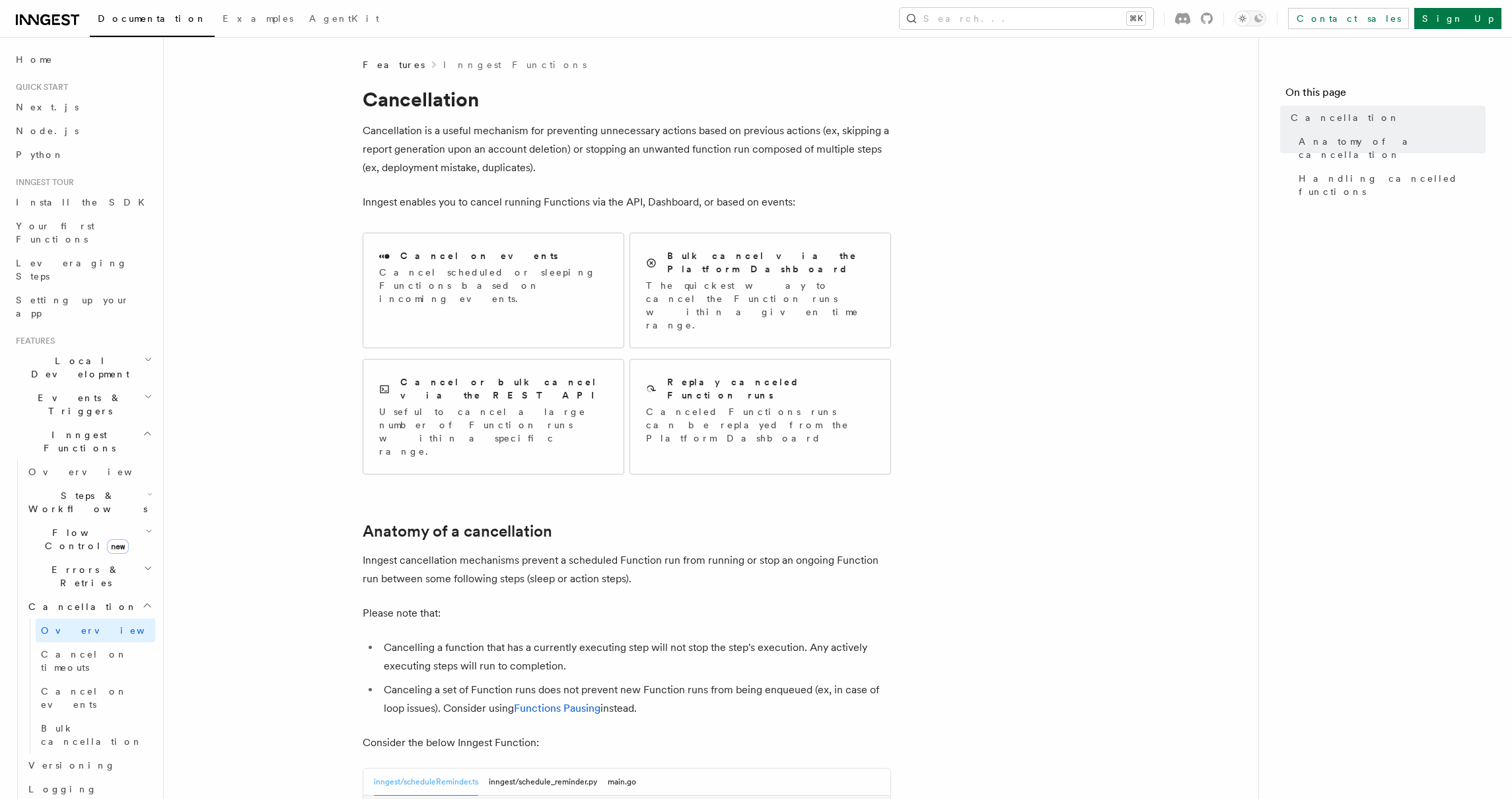
click at [881, 551] on p "Inngest cancellation mechanisms prevent a scheduled Function run from running o…" at bounding box center [627, 569] width 528 height 37
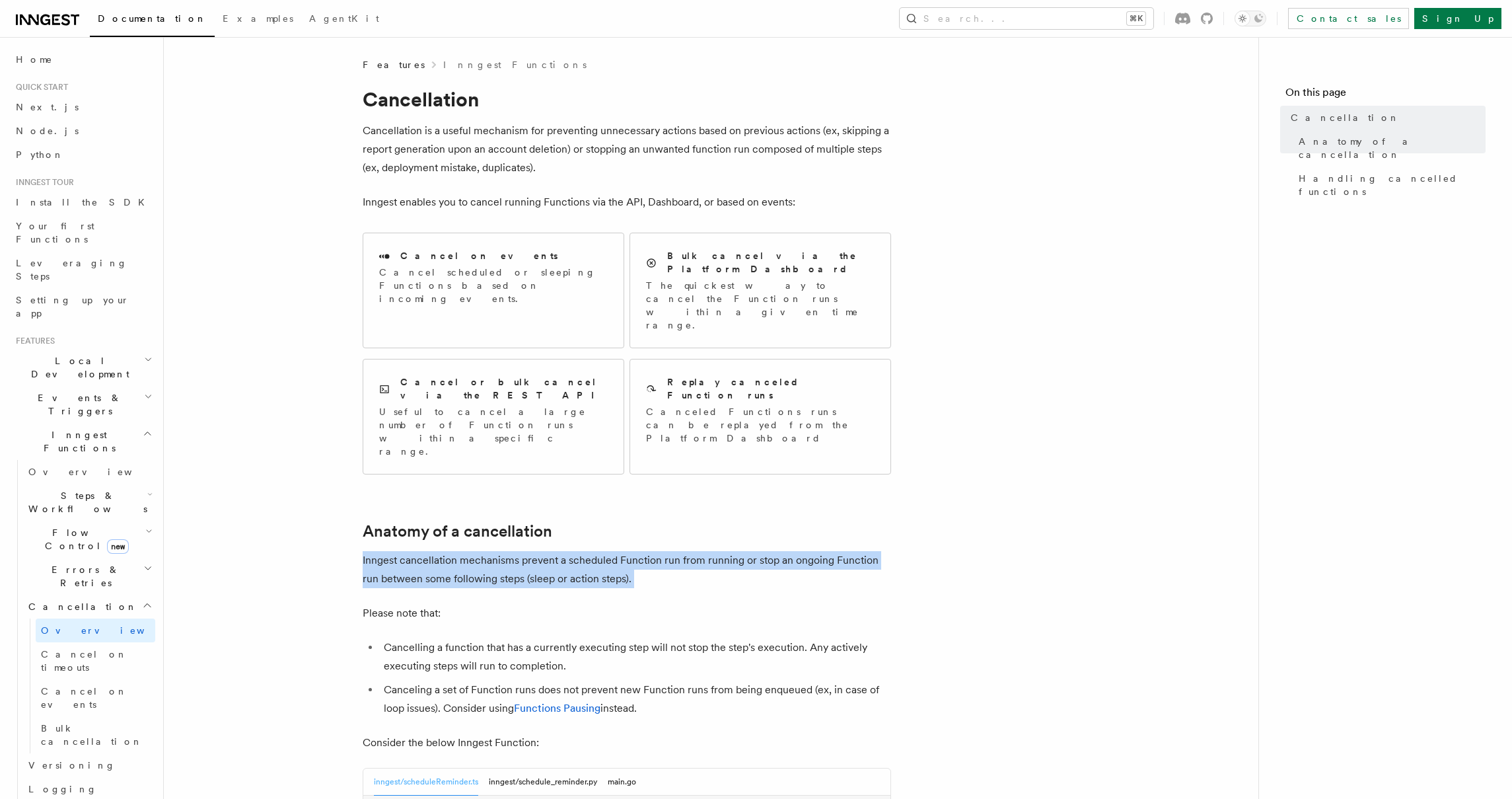
click at [881, 551] on p "Inngest cancellation mechanisms prevent a scheduled Function run from running o…" at bounding box center [627, 569] width 528 height 37
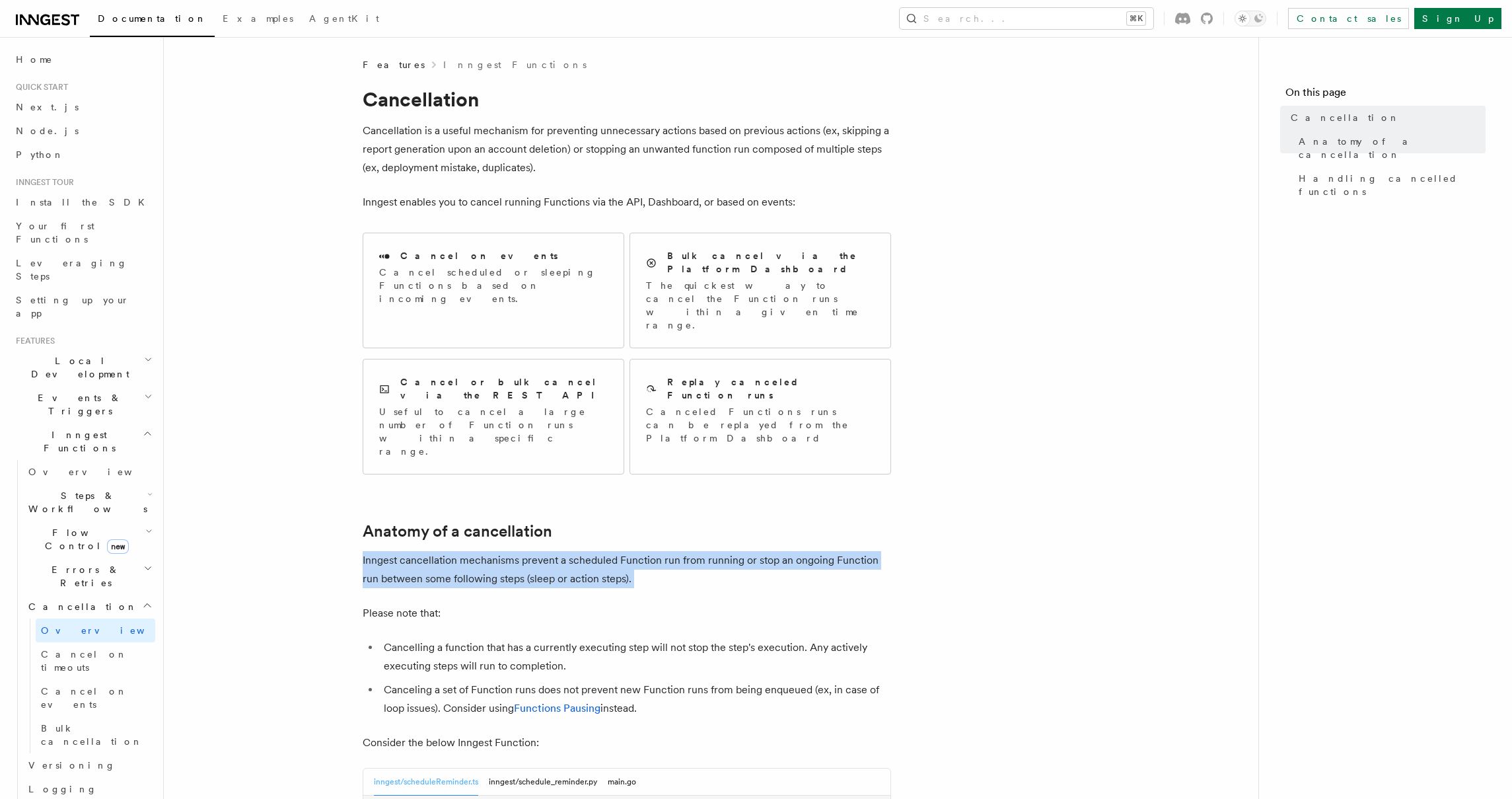
drag, startPoint x: 972, startPoint y: 486, endPoint x: 963, endPoint y: 454, distance: 33.2
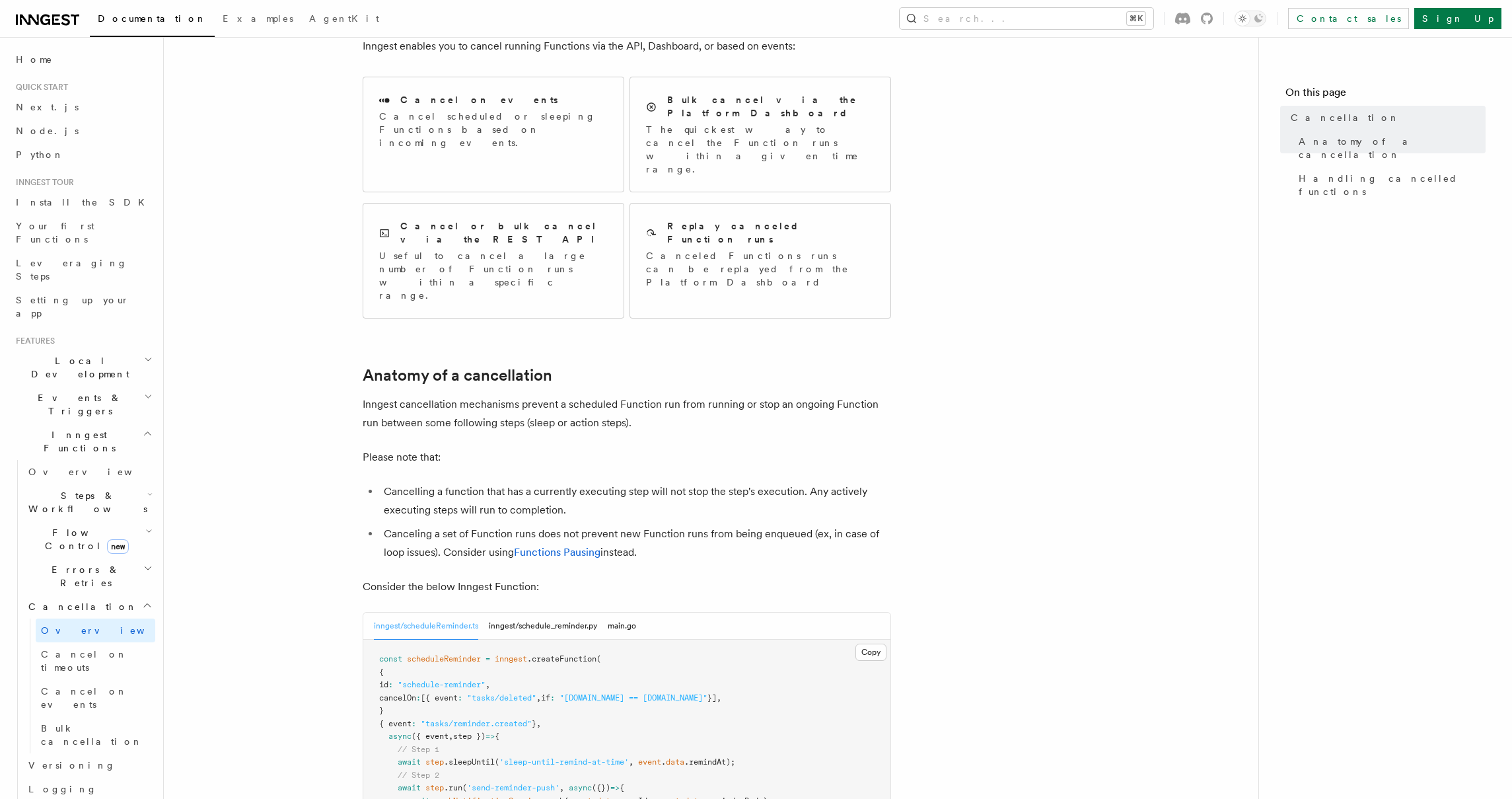
click at [978, 458] on article "Features Inngest Functions Cancellation Cancellation is a useful mechanism for …" at bounding box center [711, 737] width 1052 height 1670
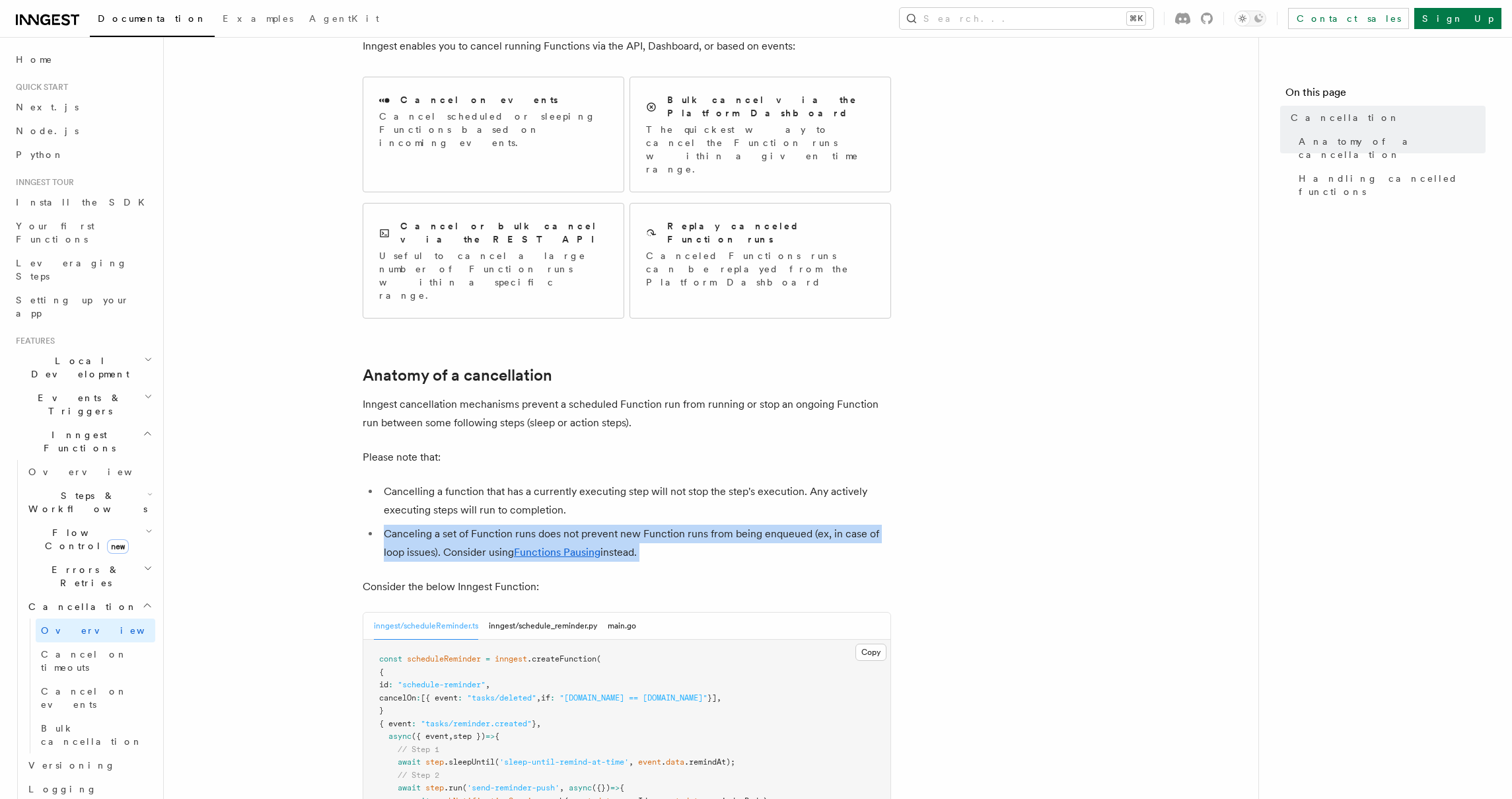
click at [978, 458] on article "Features Inngest Functions Cancellation Cancellation is a useful mechanism for …" at bounding box center [711, 737] width 1052 height 1670
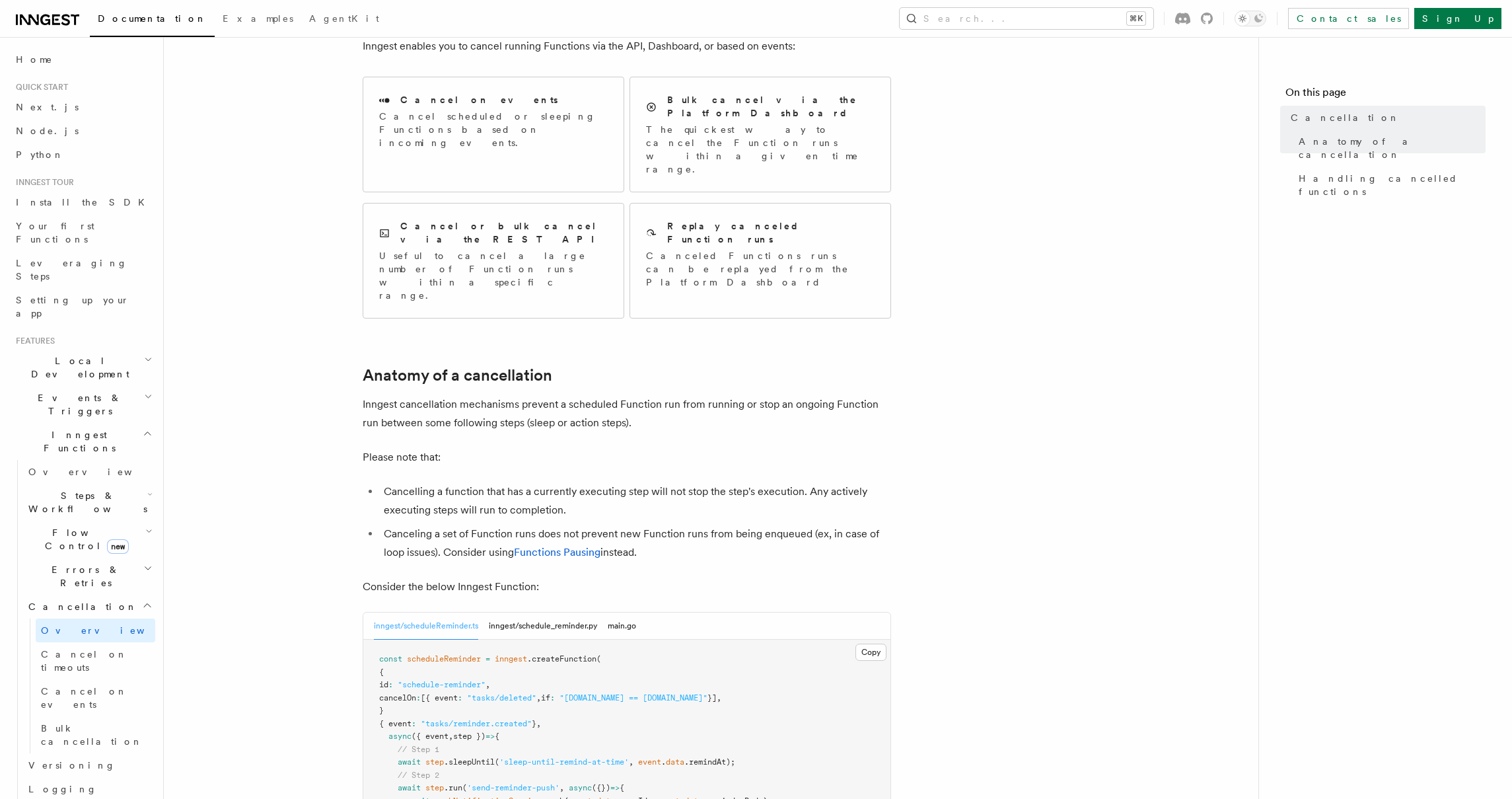
click at [969, 434] on article "Features Inngest Functions Cancellation Cancellation is a useful mechanism for …" at bounding box center [711, 737] width 1052 height 1670
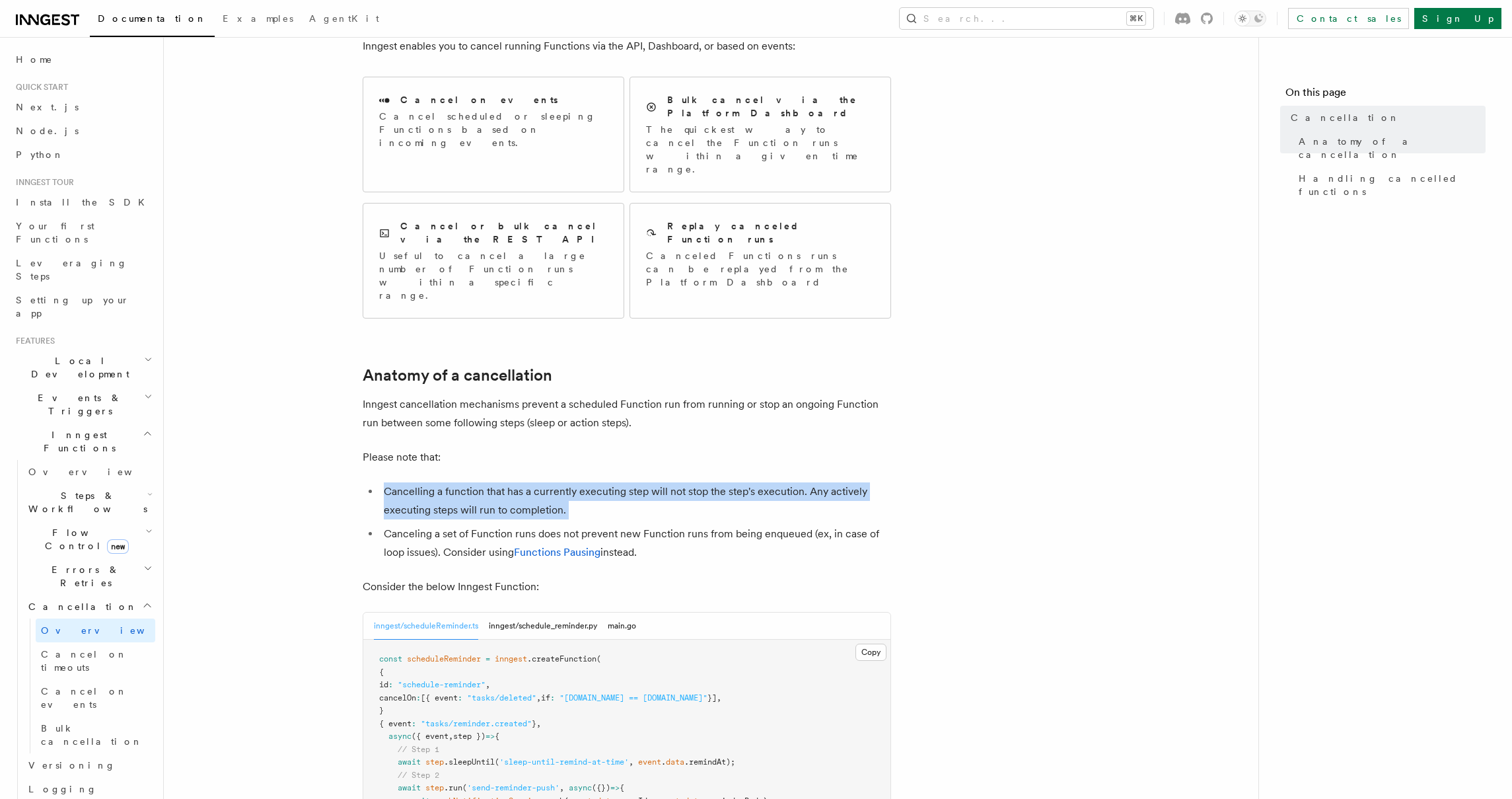
click at [969, 434] on article "Features Inngest Functions Cancellation Cancellation is a useful mechanism for …" at bounding box center [711, 737] width 1052 height 1670
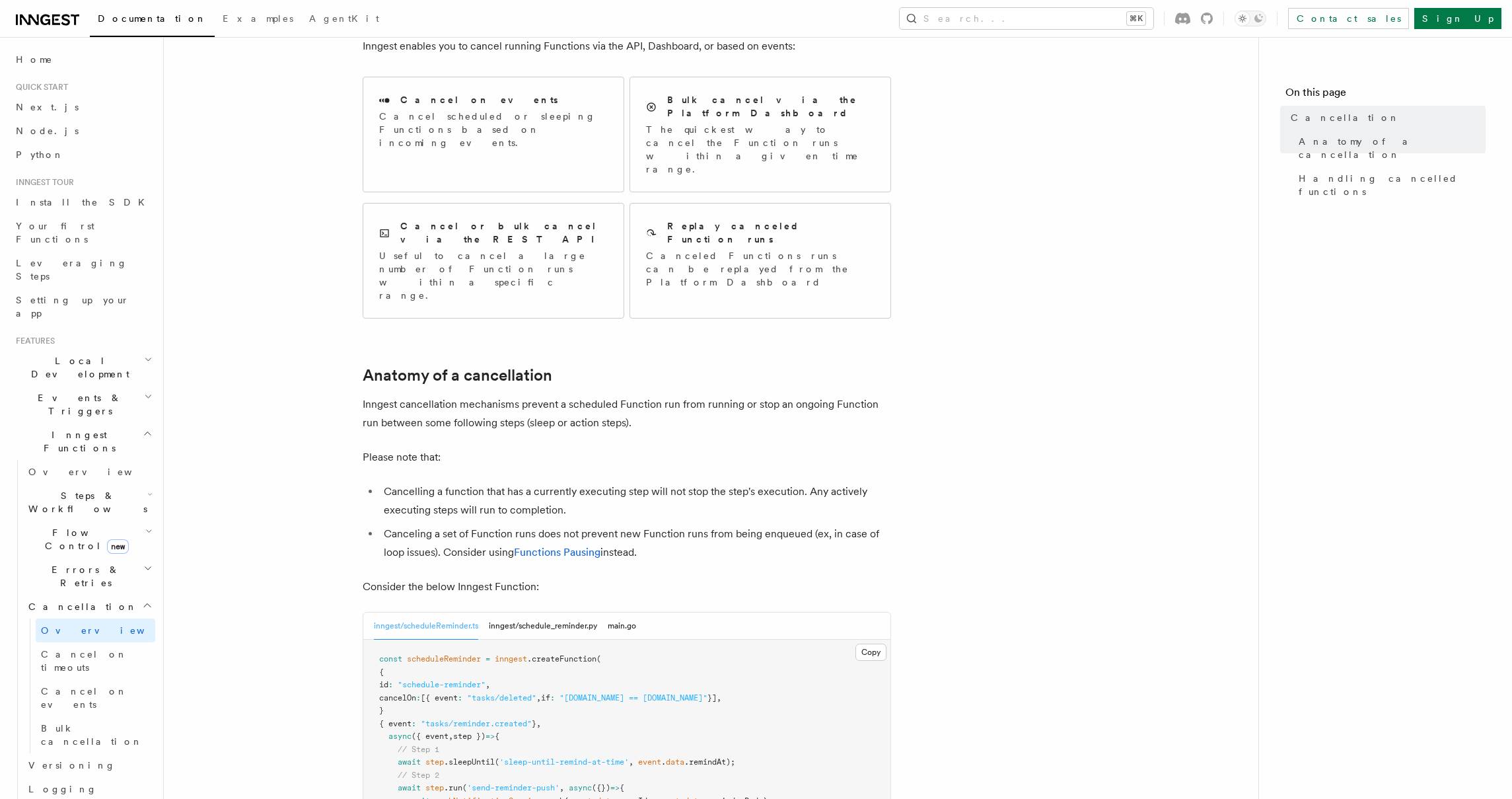
click at [965, 391] on article "Features Inngest Functions Cancellation Cancellation is a useful mechanism for …" at bounding box center [711, 737] width 1052 height 1670
click at [965, 390] on article "Features Inngest Functions Cancellation Cancellation is a useful mechanism for …" at bounding box center [711, 737] width 1052 height 1670
click at [960, 340] on article "Features Inngest Functions Cancellation Cancellation is a useful mechanism for …" at bounding box center [711, 737] width 1052 height 1670
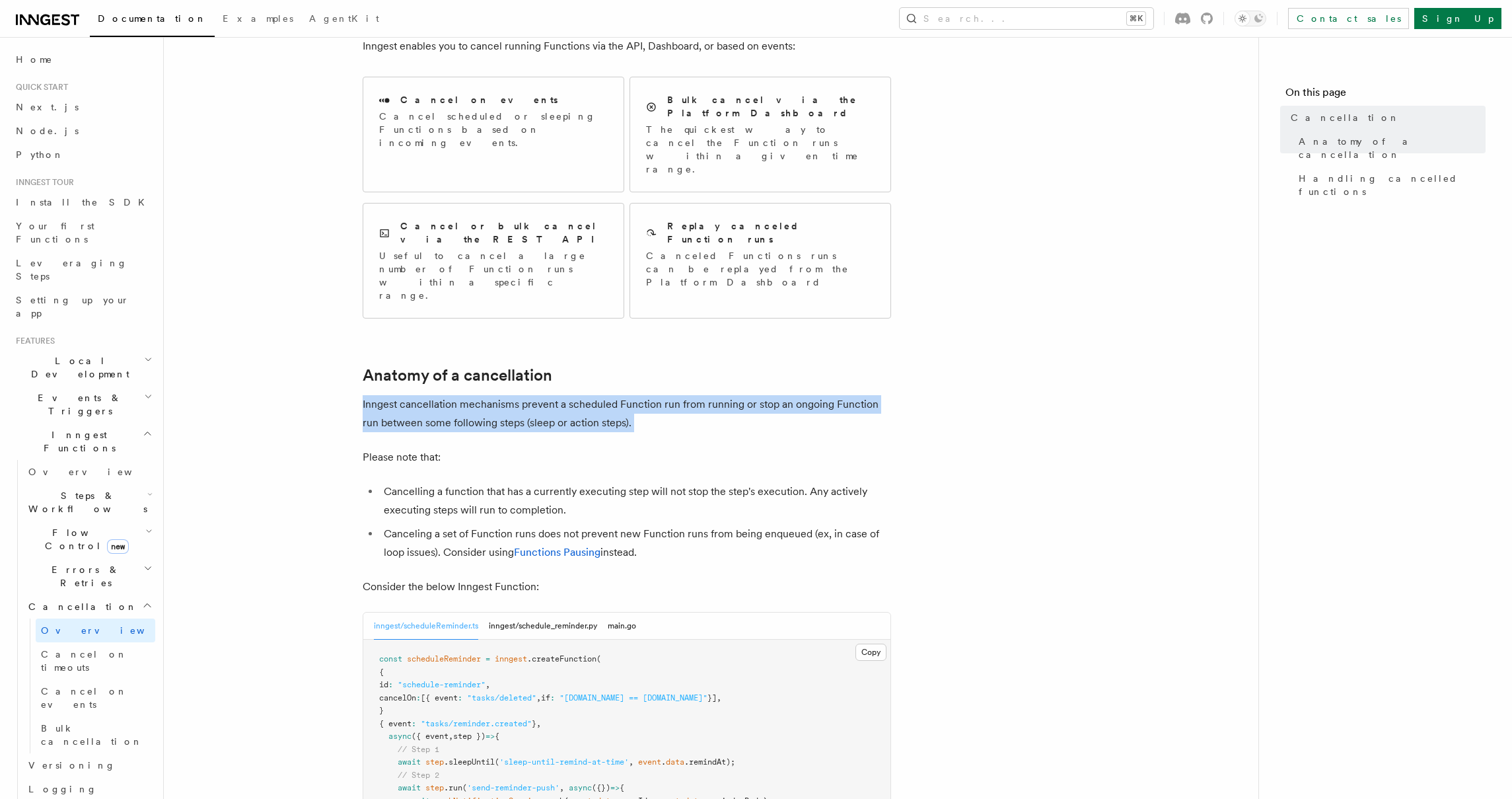
click at [960, 340] on article "Features Inngest Functions Cancellation Cancellation is a useful mechanism for …" at bounding box center [711, 737] width 1052 height 1670
click at [979, 359] on article "Features Inngest Functions Cancellation Cancellation is a useful mechanism for …" at bounding box center [711, 737] width 1052 height 1670
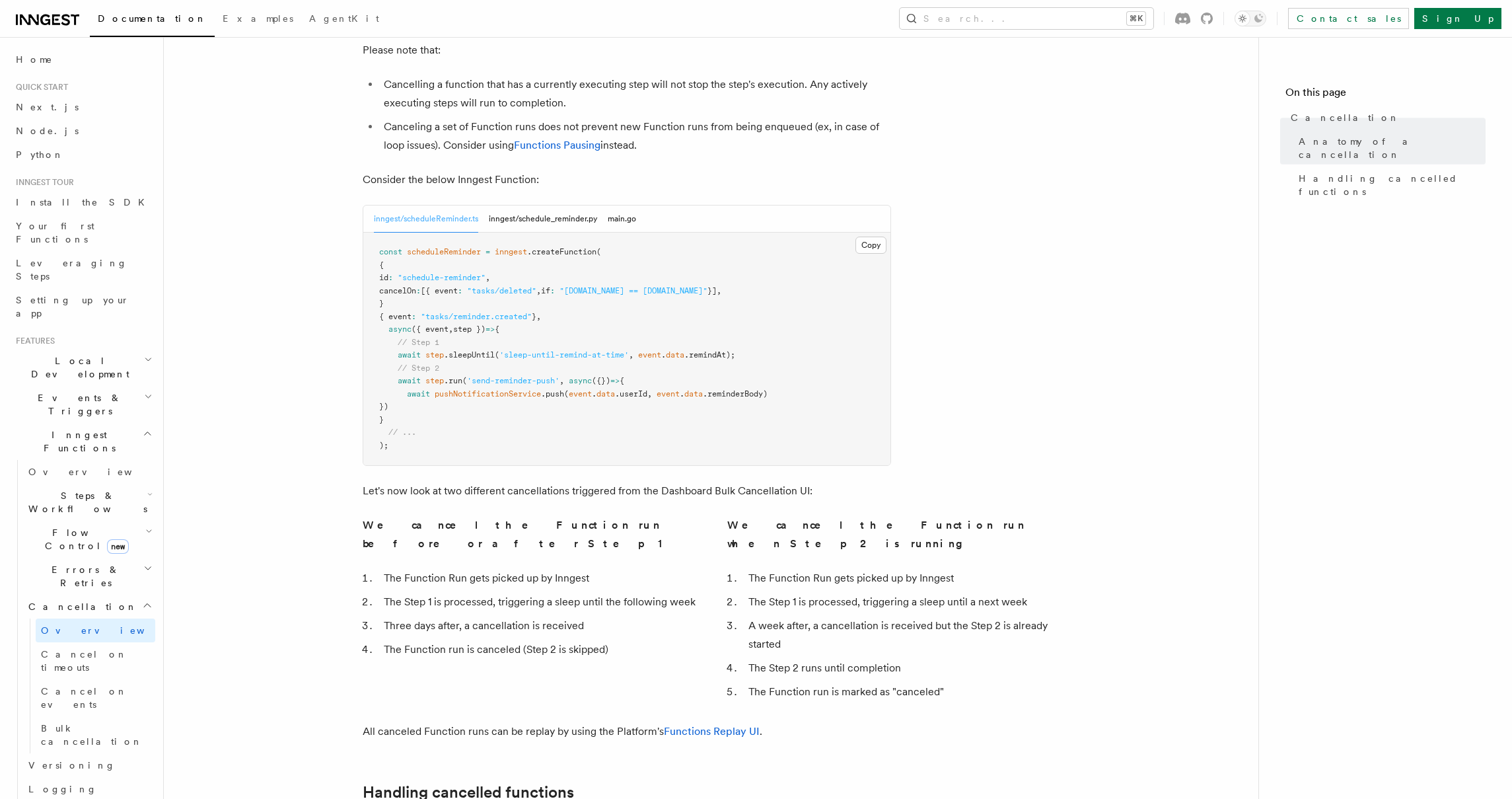
scroll to position [655, 0]
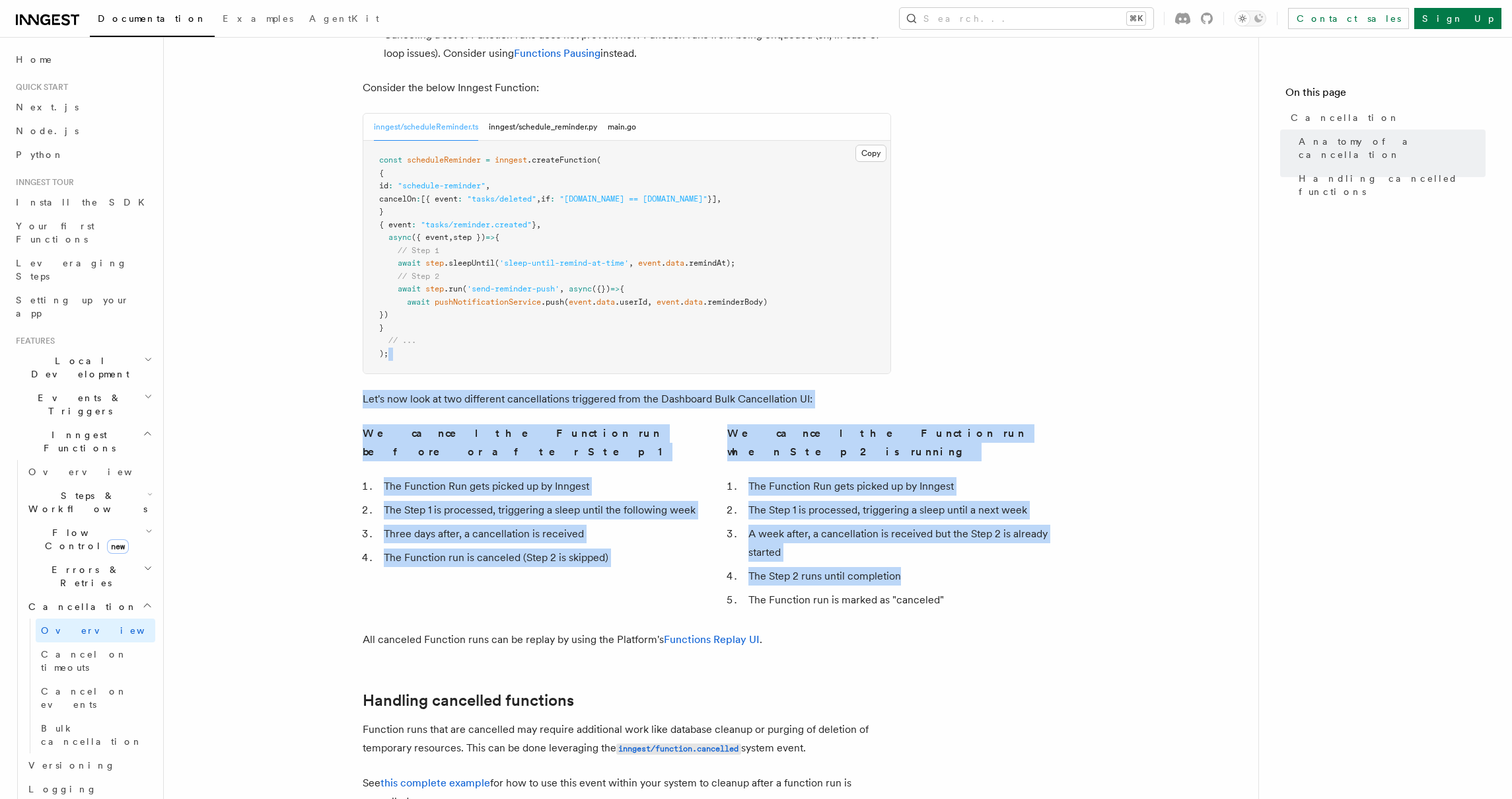
drag, startPoint x: 1093, startPoint y: 410, endPoint x: 1064, endPoint y: 293, distance: 120.5
click at [1064, 293] on article "Features Inngest Functions Cancellation Cancellation is a useful mechanism for …" at bounding box center [711, 238] width 1052 height 1670
drag, startPoint x: 1064, startPoint y: 293, endPoint x: 1062, endPoint y: 502, distance: 209.0
click at [1062, 502] on article "Features Inngest Functions Cancellation Cancellation is a useful mechanism for …" at bounding box center [711, 238] width 1052 height 1670
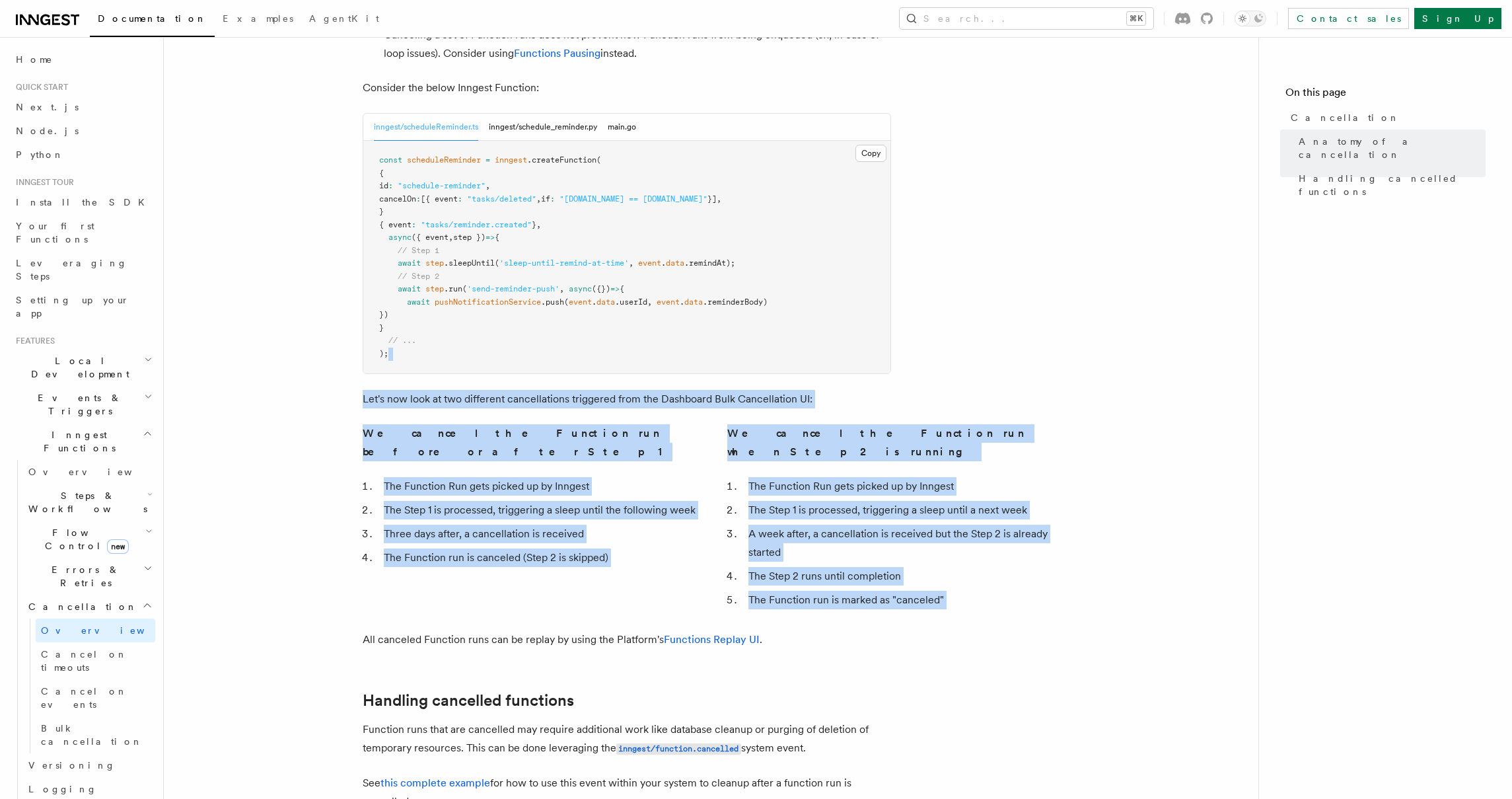
click at [1062, 502] on article "Features Inngest Functions Cancellation Cancellation is a useful mechanism for …" at bounding box center [711, 238] width 1052 height 1670
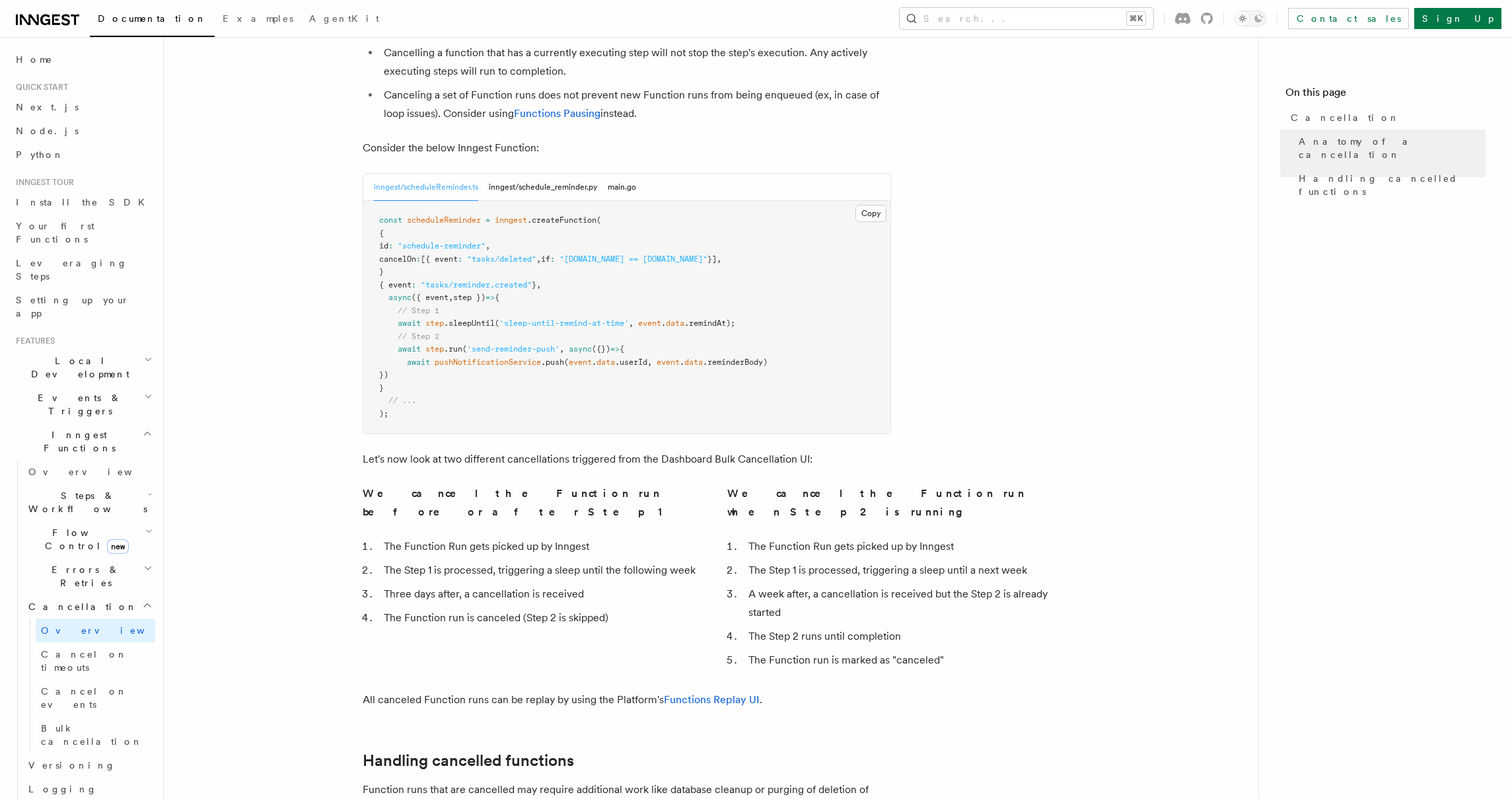
scroll to position [547, 0]
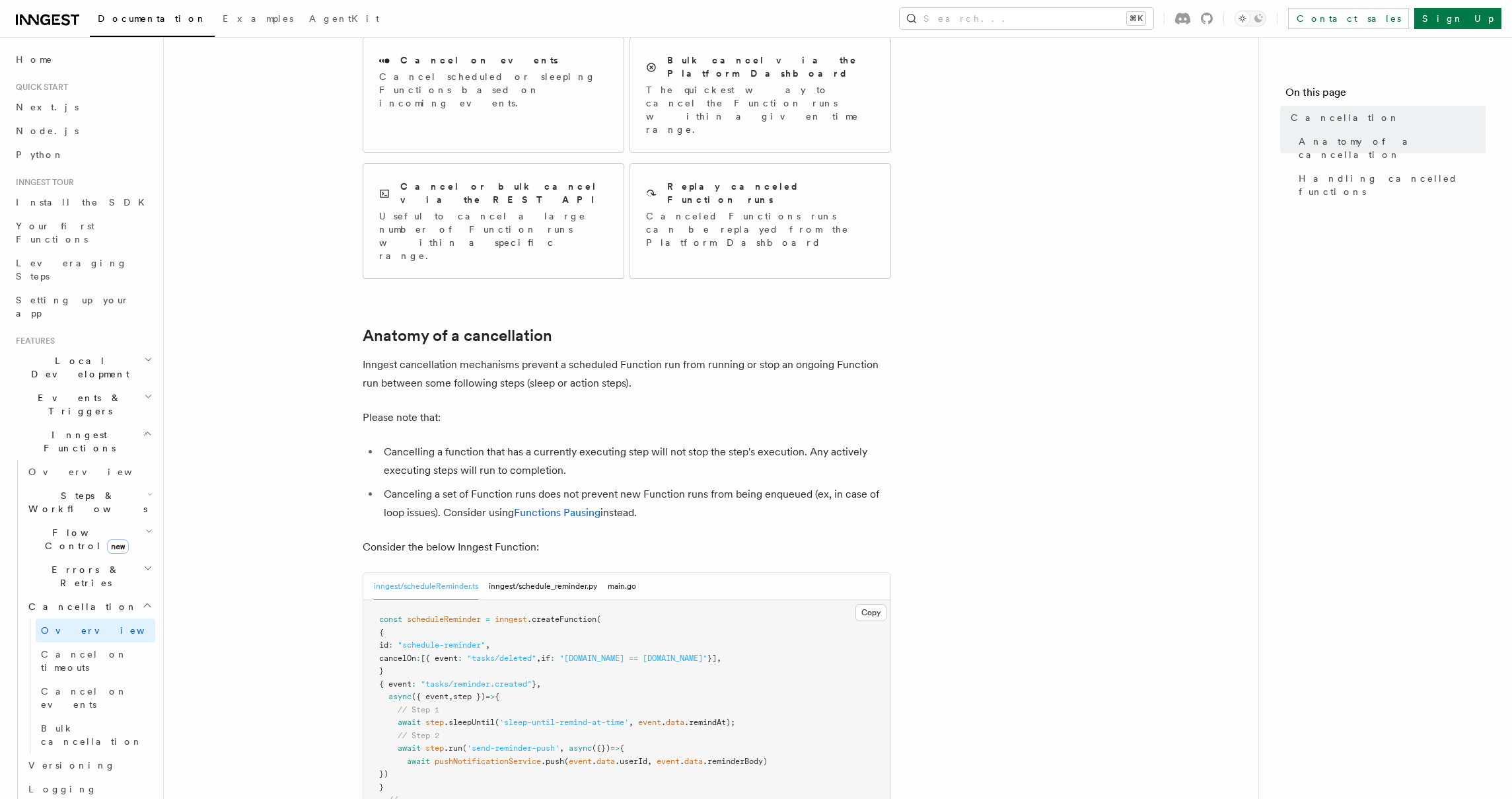
scroll to position [324, 0]
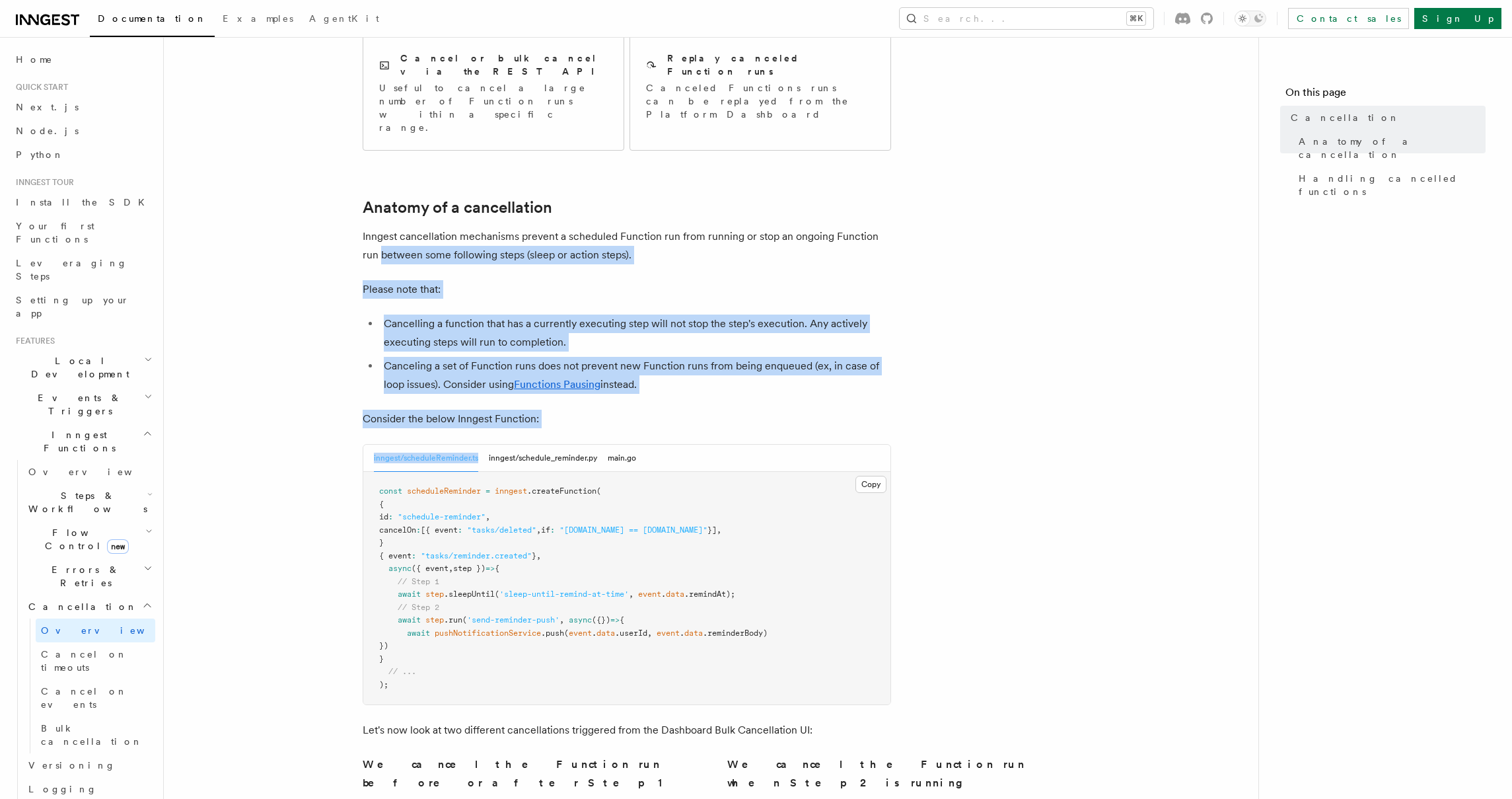
drag, startPoint x: 273, startPoint y: 278, endPoint x: 268, endPoint y: 391, distance: 113.1
click at [268, 391] on article "Features Inngest Functions Cancellation Cancellation is a useful mechanism for …" at bounding box center [711, 569] width 1052 height 1670
drag, startPoint x: 267, startPoint y: 240, endPoint x: 266, endPoint y: 212, distance: 28.0
click at [266, 213] on article "Features Inngest Functions Cancellation Cancellation is a useful mechanism for …" at bounding box center [711, 569] width 1052 height 1670
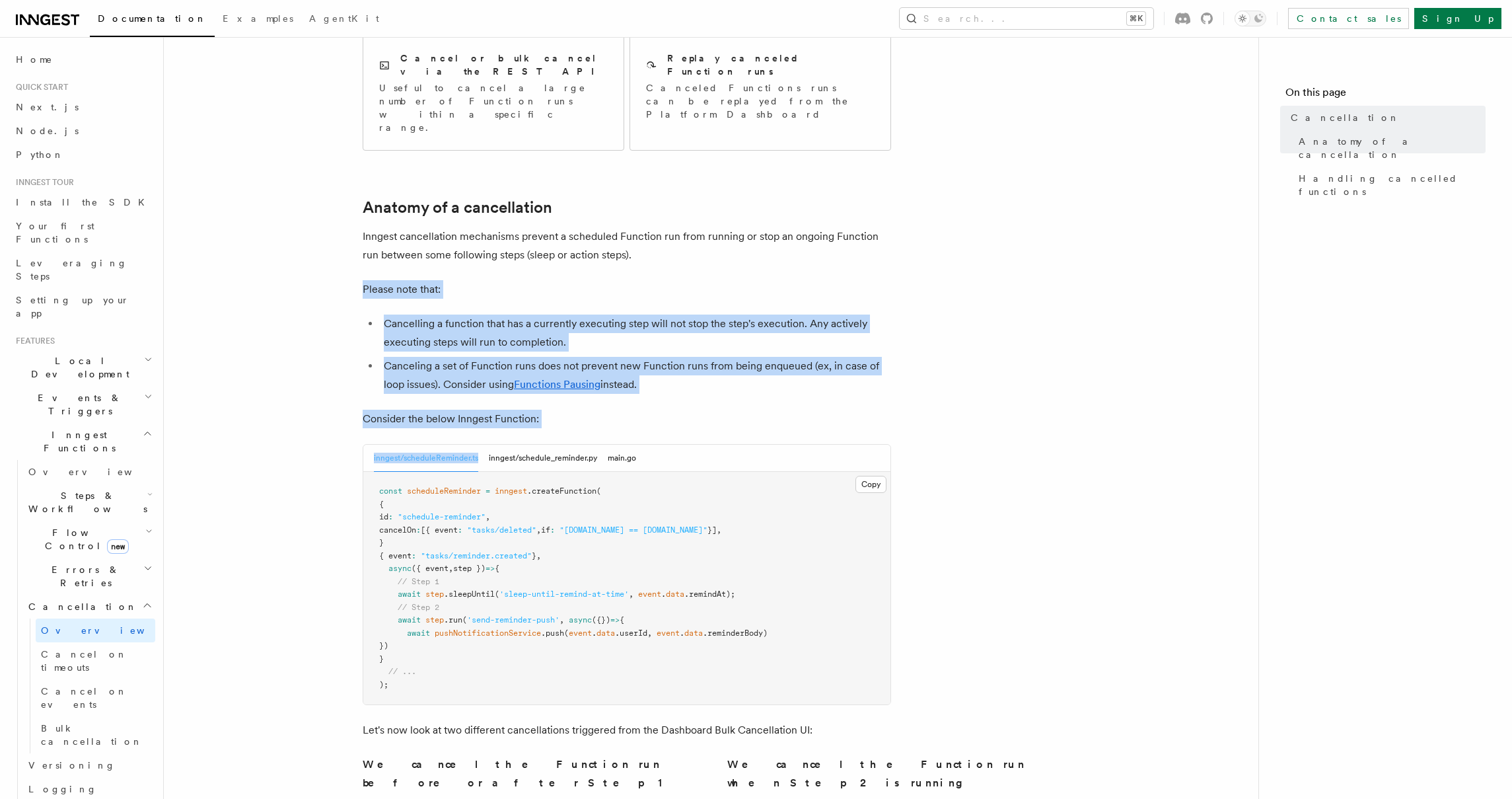
click at [266, 212] on article "Features Inngest Functions Cancellation Cancellation is a useful mechanism for …" at bounding box center [711, 569] width 1052 height 1670
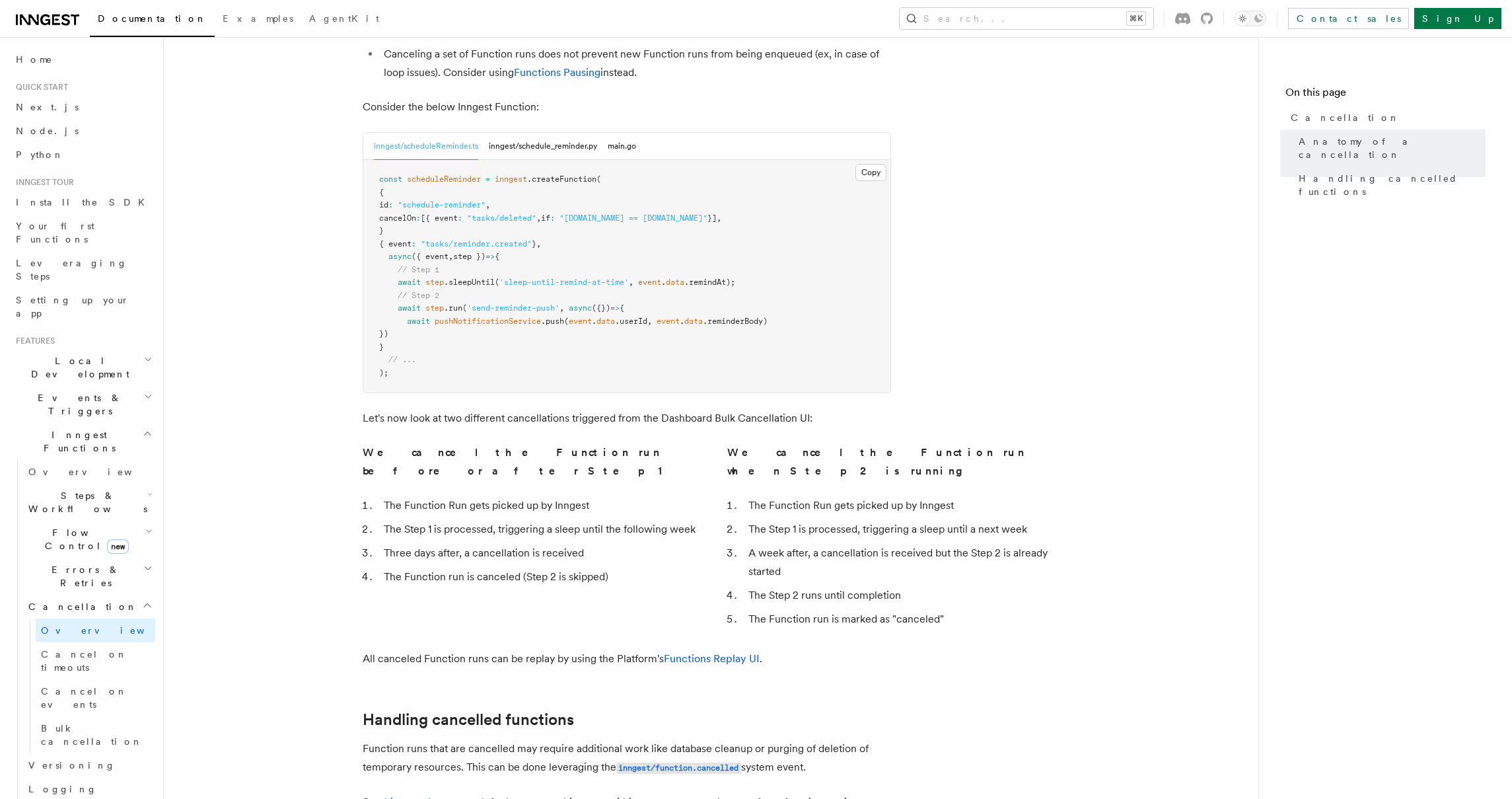
scroll to position [831, 0]
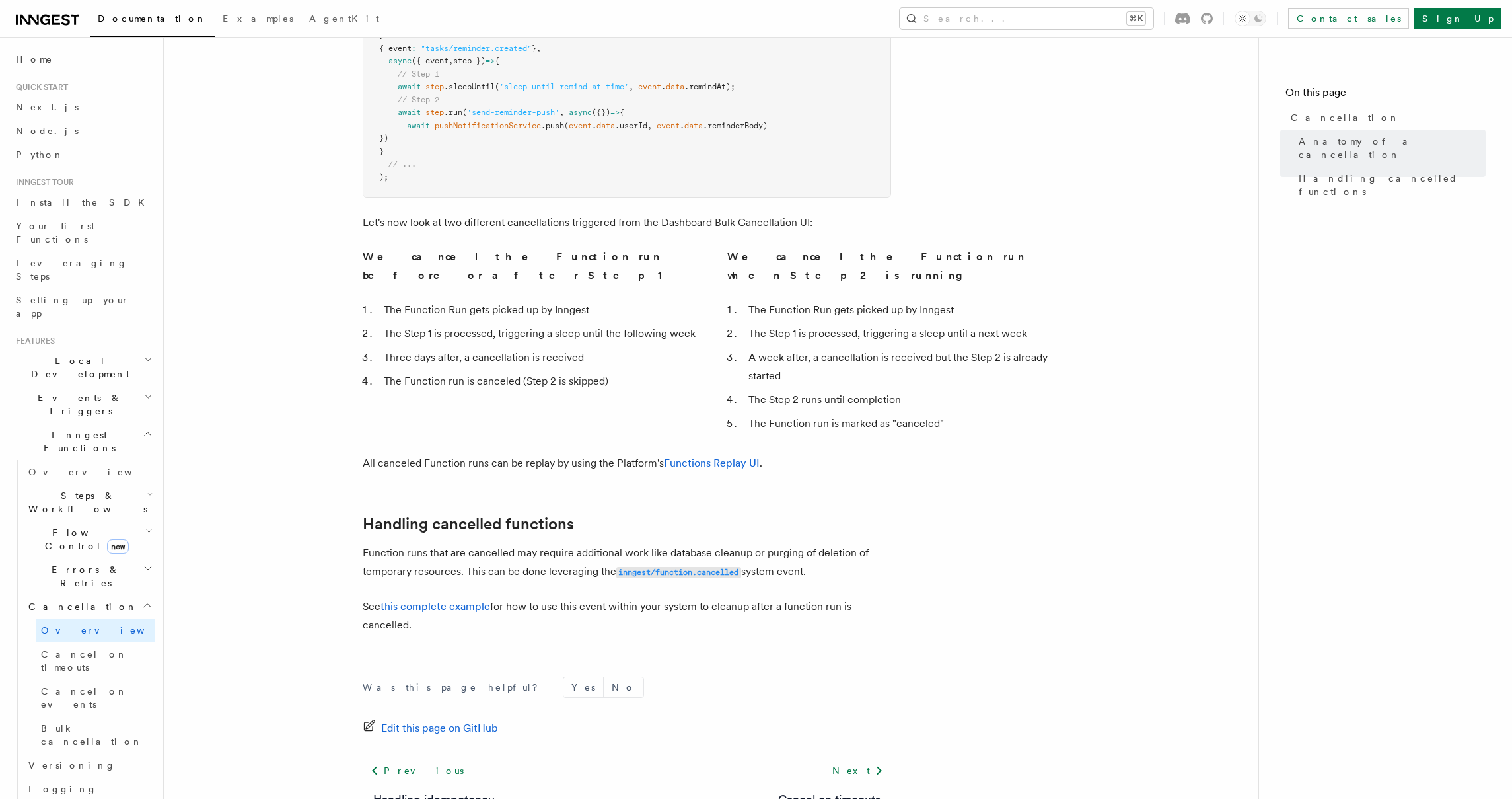
click at [675, 567] on code "inngest/function.cancelled" at bounding box center [679, 572] width 125 height 11
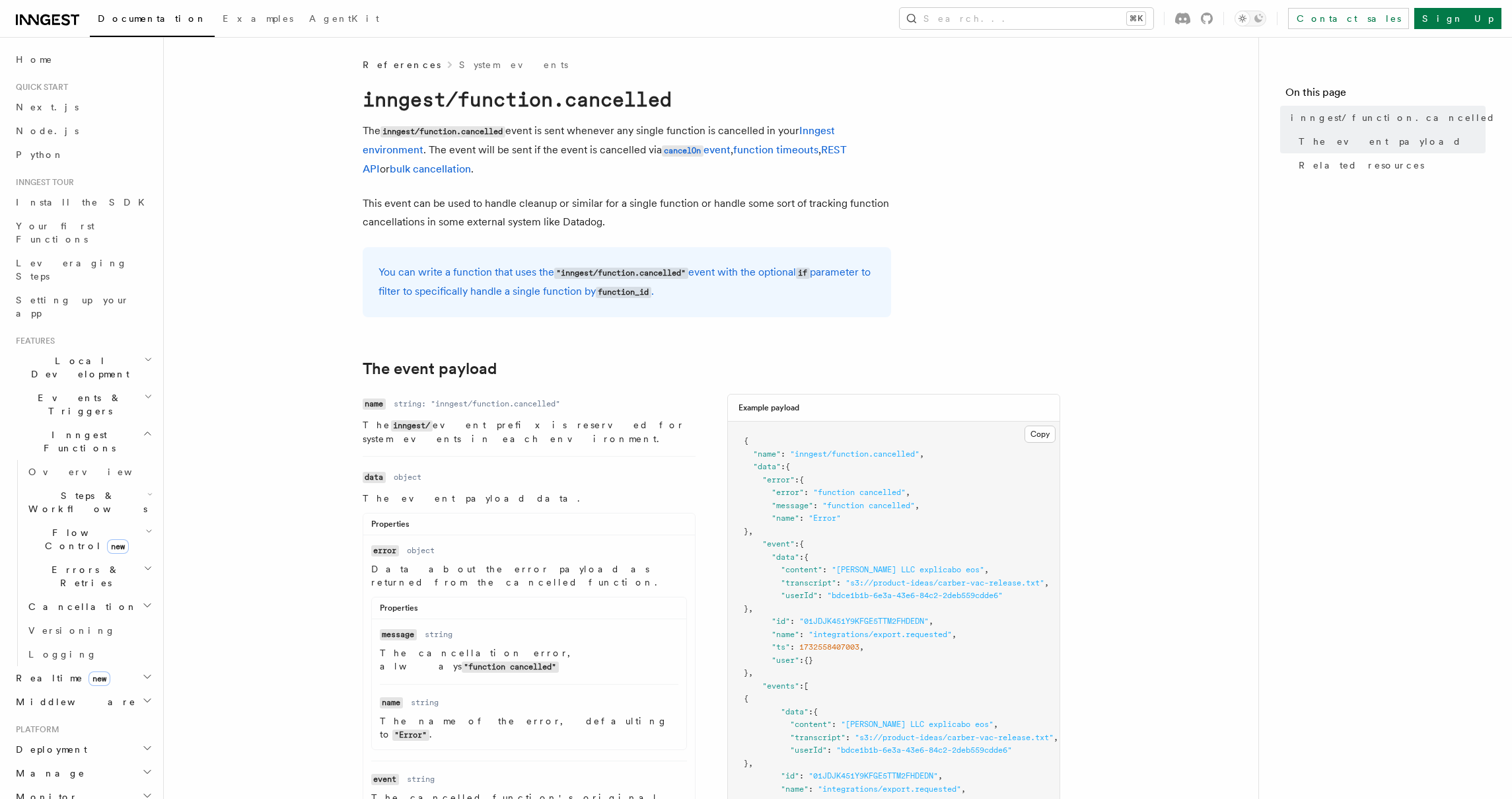
click at [506, 150] on p "The inngest/function.cancelled event is sent whenever any single function is ca…" at bounding box center [627, 150] width 528 height 56
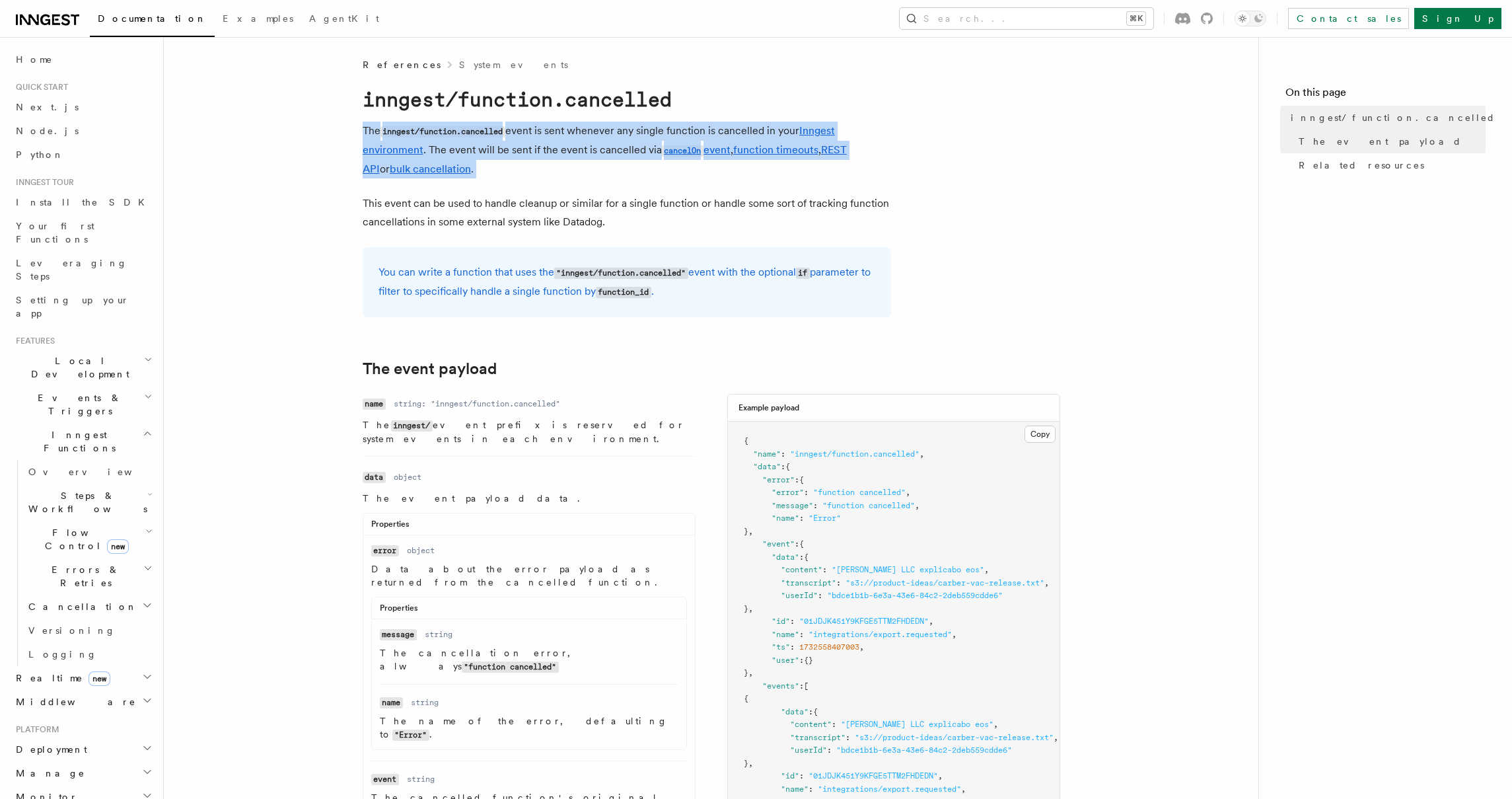
click at [506, 150] on p "The inngest/function.cancelled event is sent whenever any single function is ca…" at bounding box center [627, 150] width 528 height 56
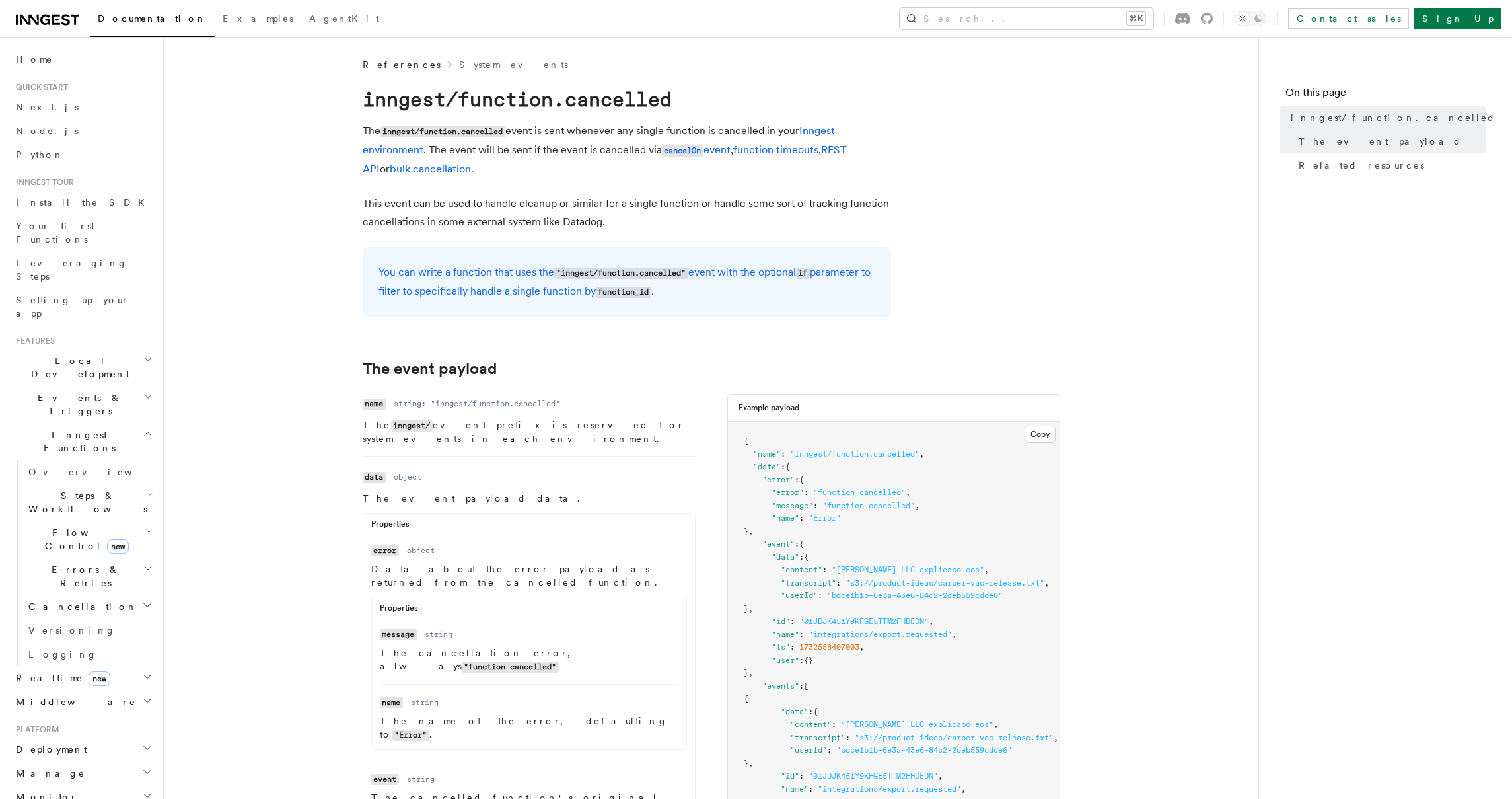
click at [509, 224] on p "This event can be used to handle cleanup or similar for a single function or ha…" at bounding box center [627, 213] width 528 height 37
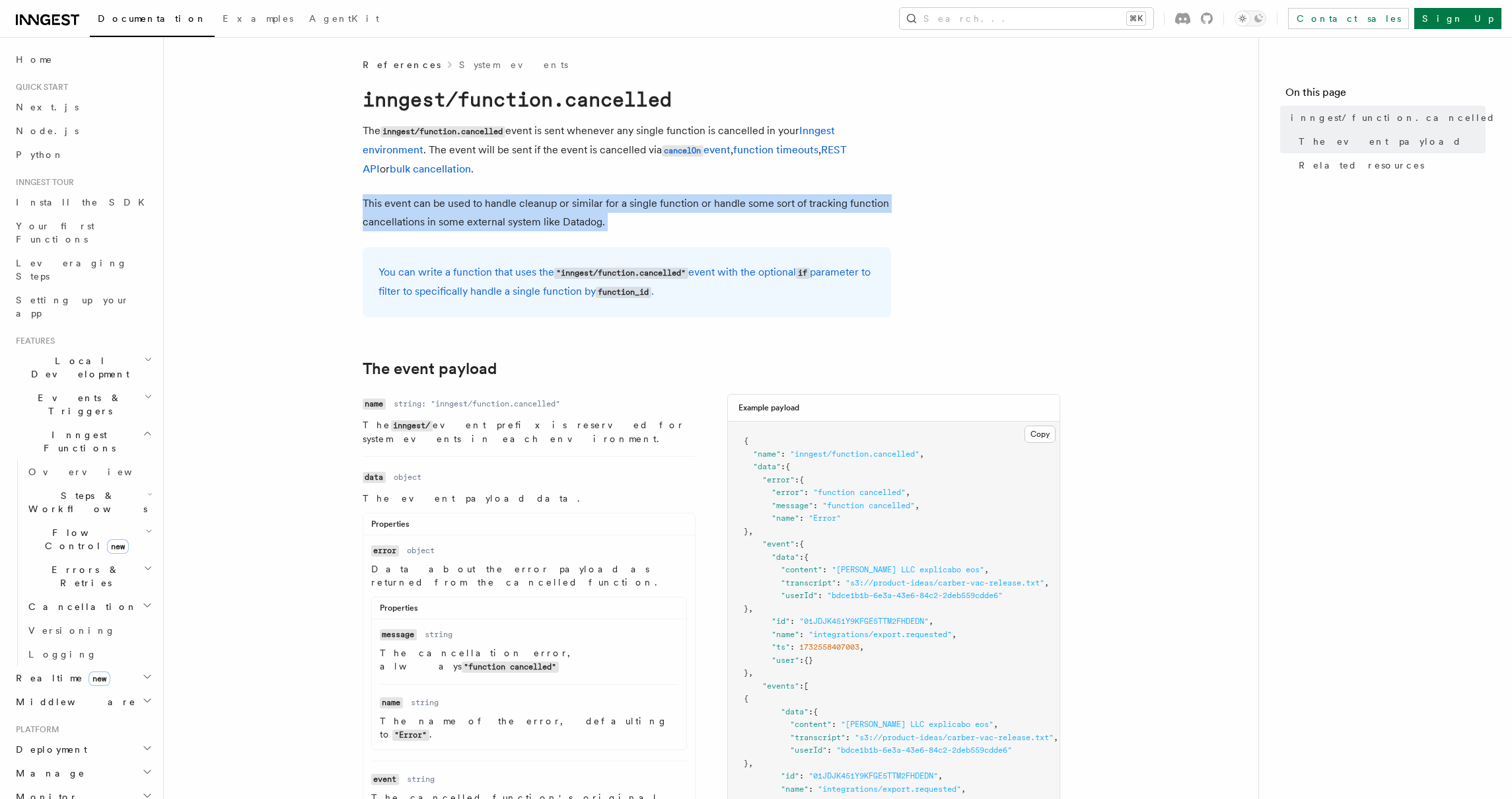
drag, startPoint x: 509, startPoint y: 224, endPoint x: 531, endPoint y: 156, distance: 71.5
click at [509, 224] on p "This event can be used to handle cleanup or similar for a single function or ha…" at bounding box center [627, 213] width 528 height 37
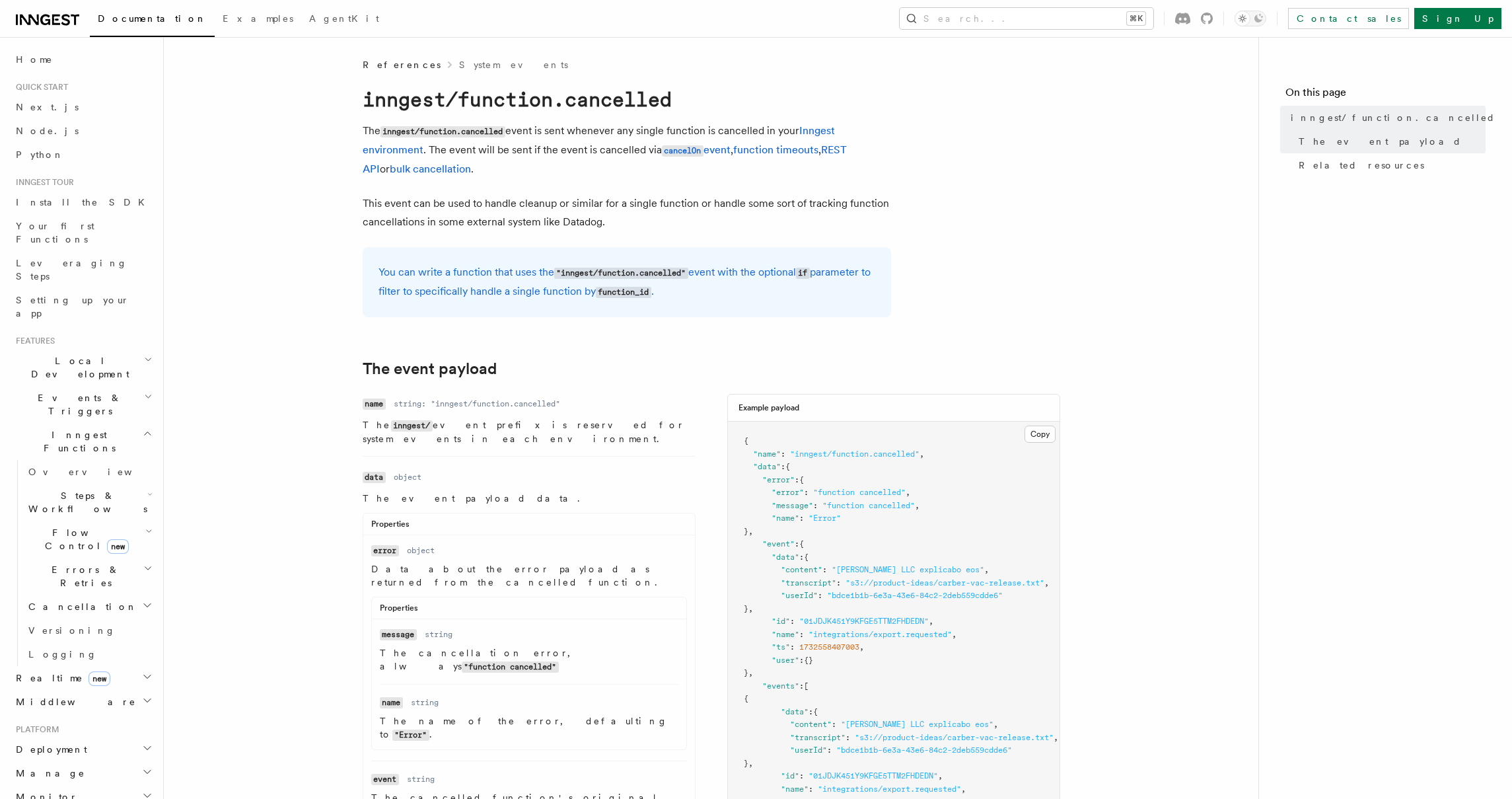
click at [531, 156] on p "The inngest/function.cancelled event is sent whenever any single function is ca…" at bounding box center [627, 150] width 528 height 56
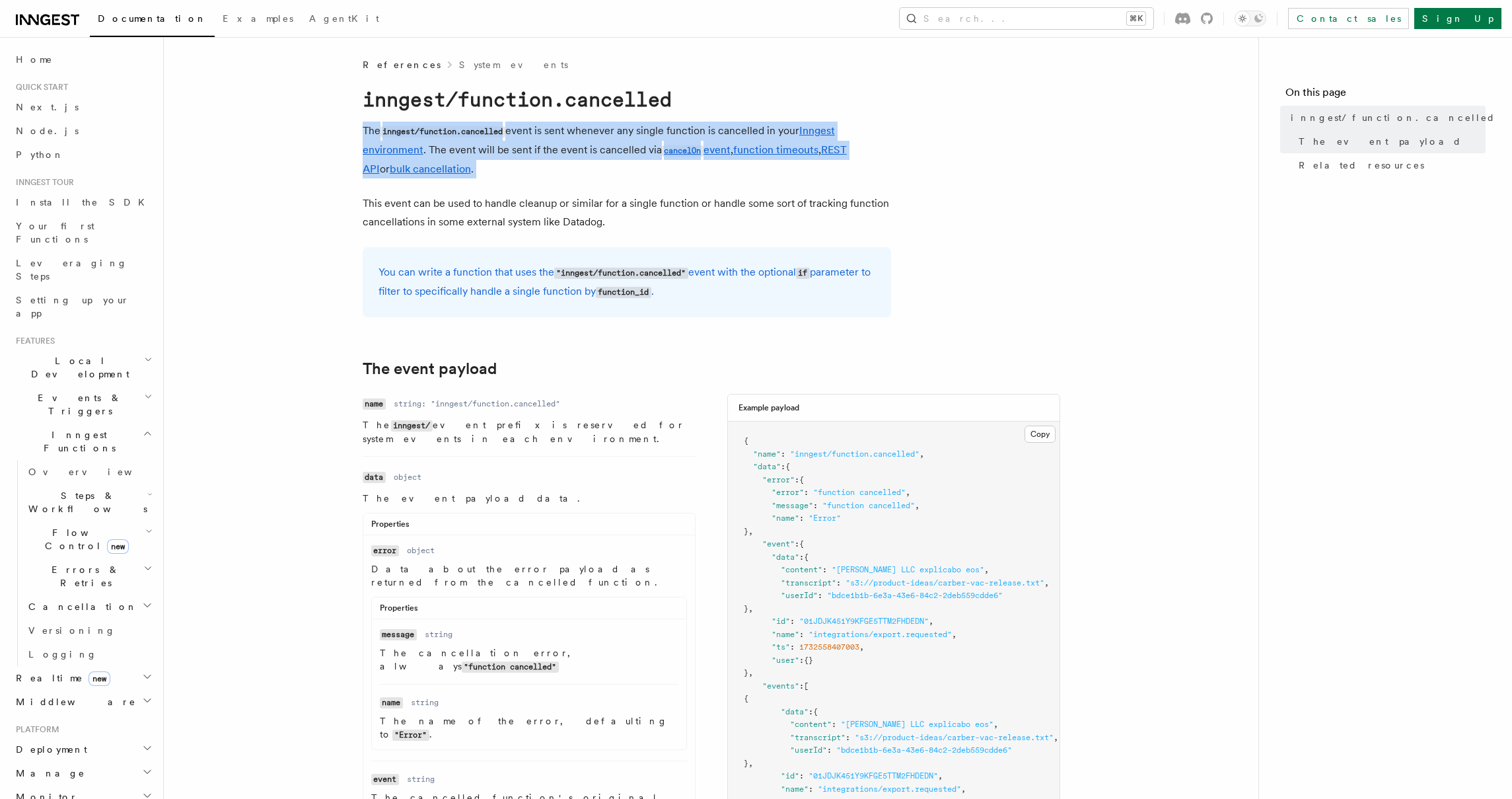
click at [531, 156] on p "The inngest/function.cancelled event is sent whenever any single function is ca…" at bounding box center [627, 150] width 528 height 56
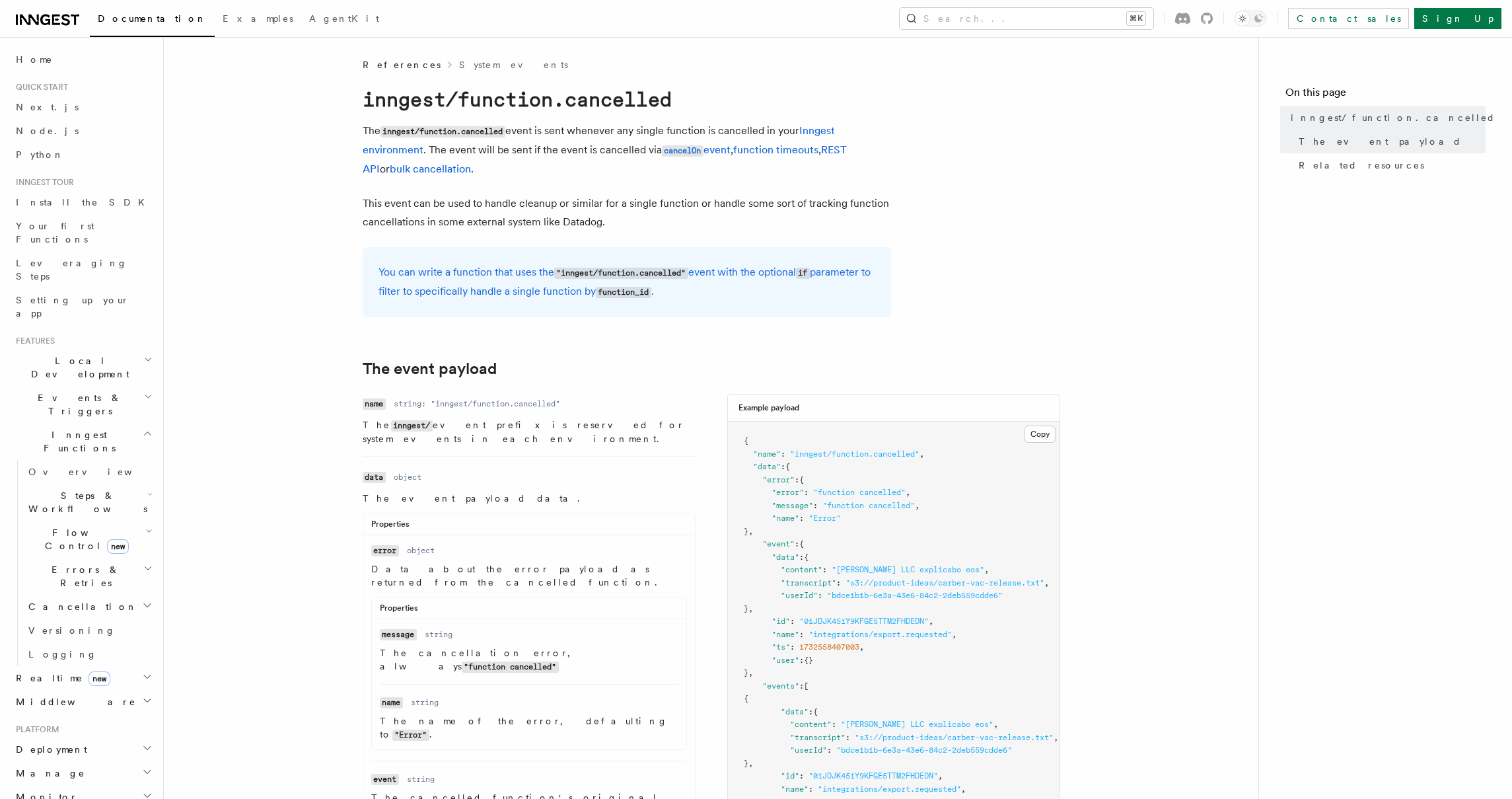
click at [513, 211] on p "This event can be used to handle cleanup or similar for a single function or ha…" at bounding box center [627, 213] width 528 height 37
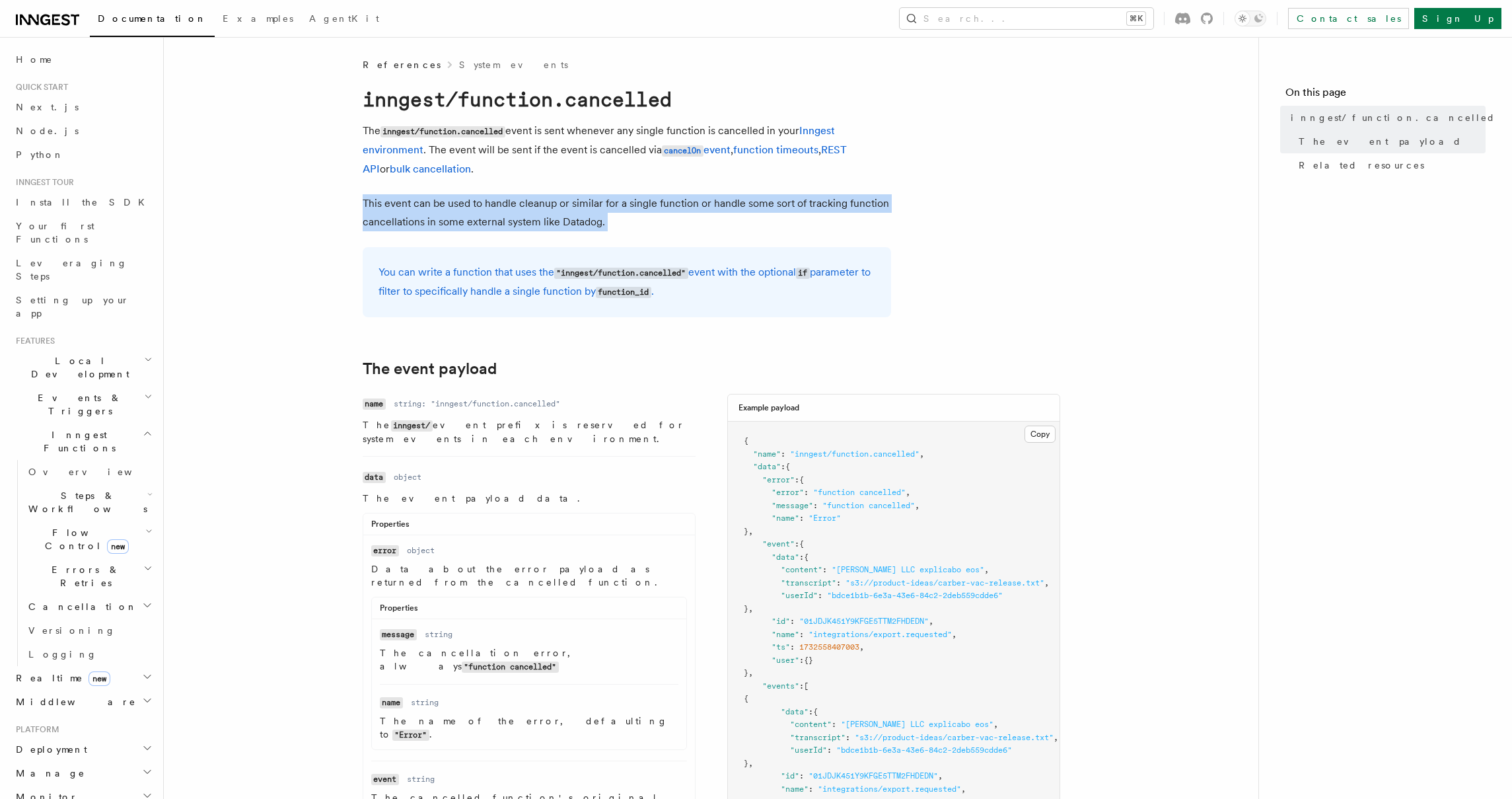
click at [513, 211] on p "This event can be used to handle cleanup or similar for a single function or ha…" at bounding box center [627, 213] width 528 height 37
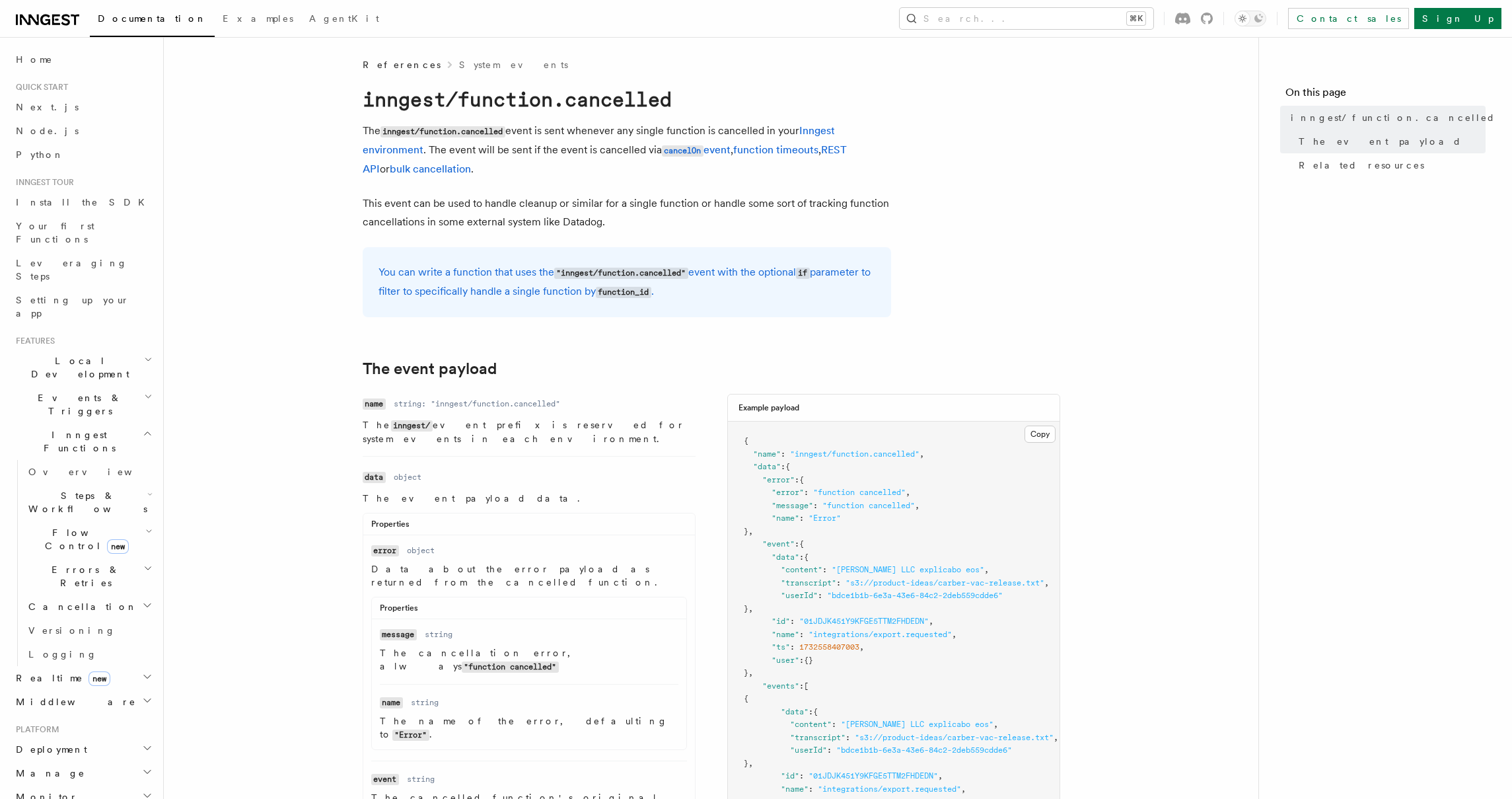
click at [524, 167] on p "The inngest/function.cancelled event is sent whenever any single function is ca…" at bounding box center [627, 150] width 528 height 56
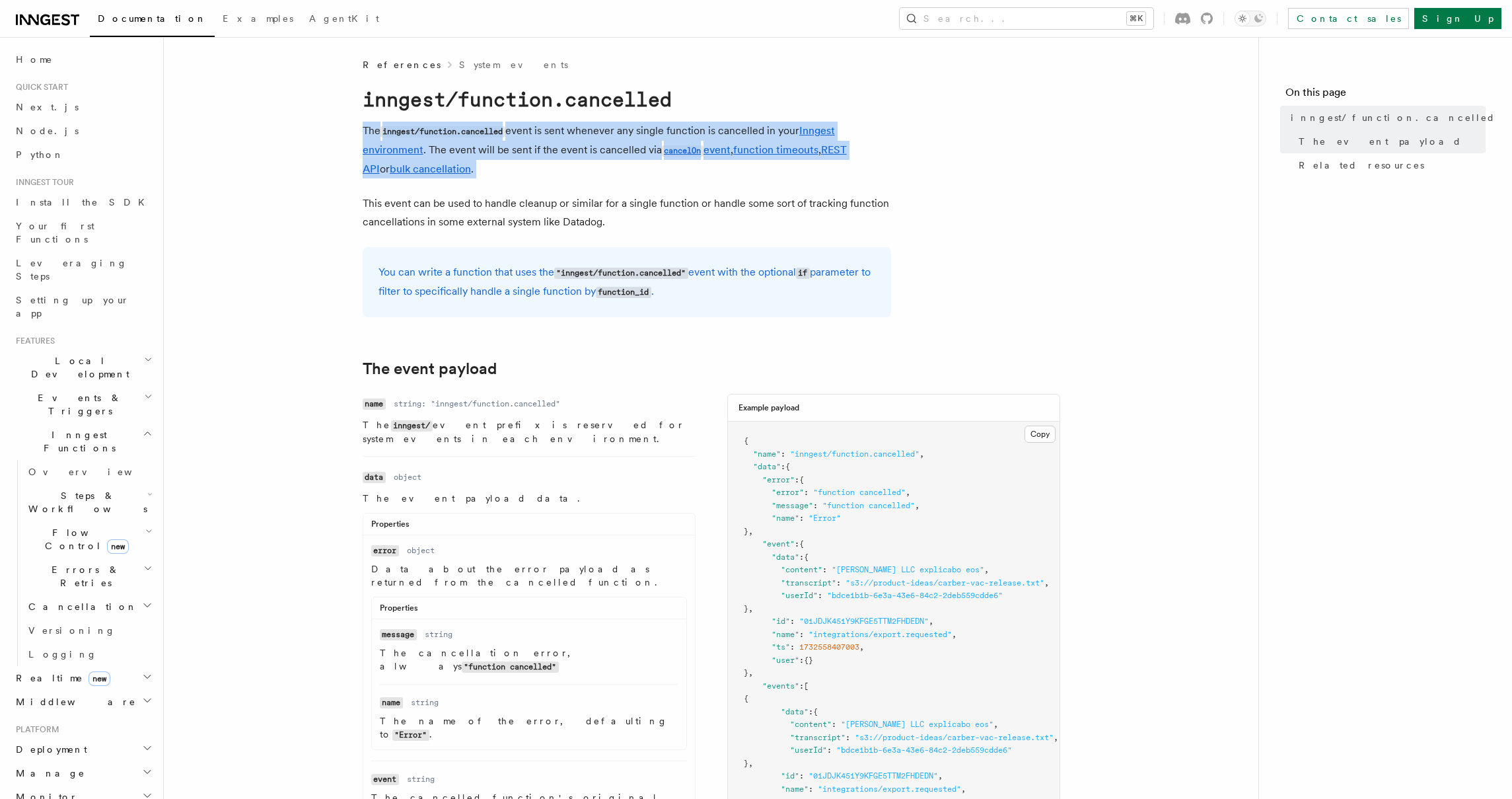
click at [524, 167] on p "The inngest/function.cancelled event is sent whenever any single function is ca…" at bounding box center [627, 150] width 528 height 56
click at [549, 164] on p "The inngest/function.cancelled event is sent whenever any single function is ca…" at bounding box center [627, 150] width 528 height 56
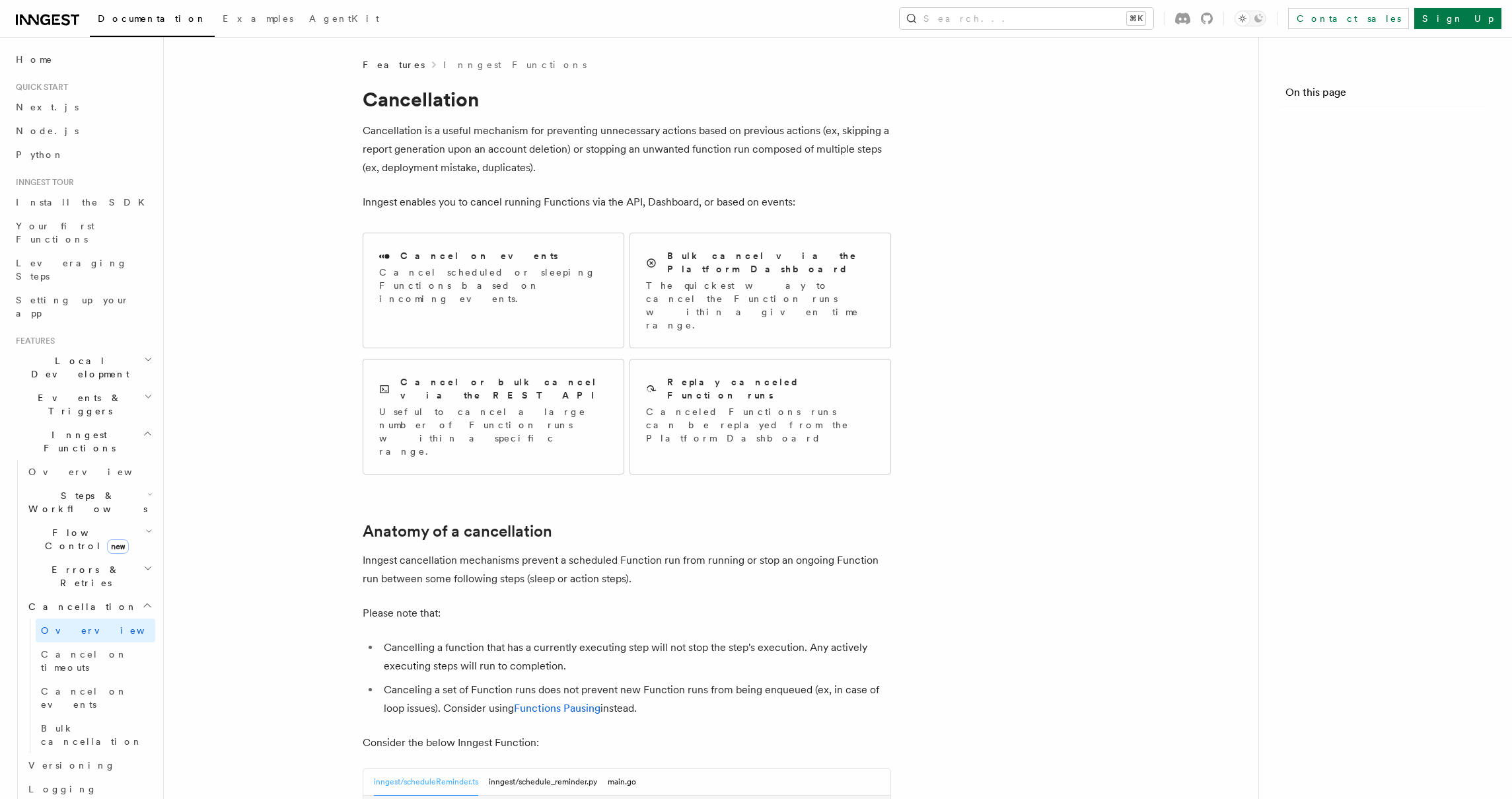
scroll to position [831, 0]
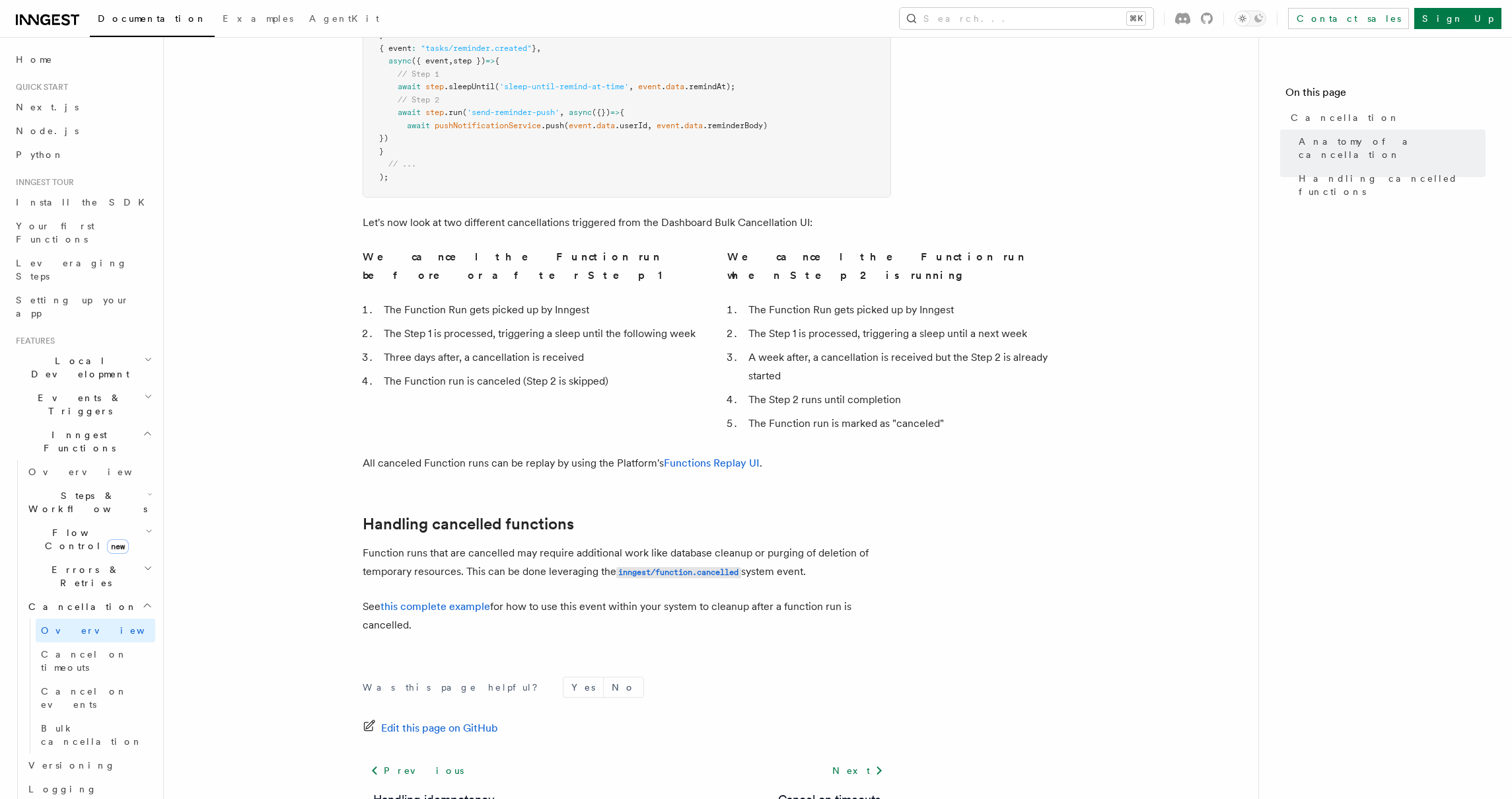
click at [243, 350] on article "Features Inngest Functions Cancellation Cancellation is a useful mechanism for …" at bounding box center [711, 61] width 1052 height 1670
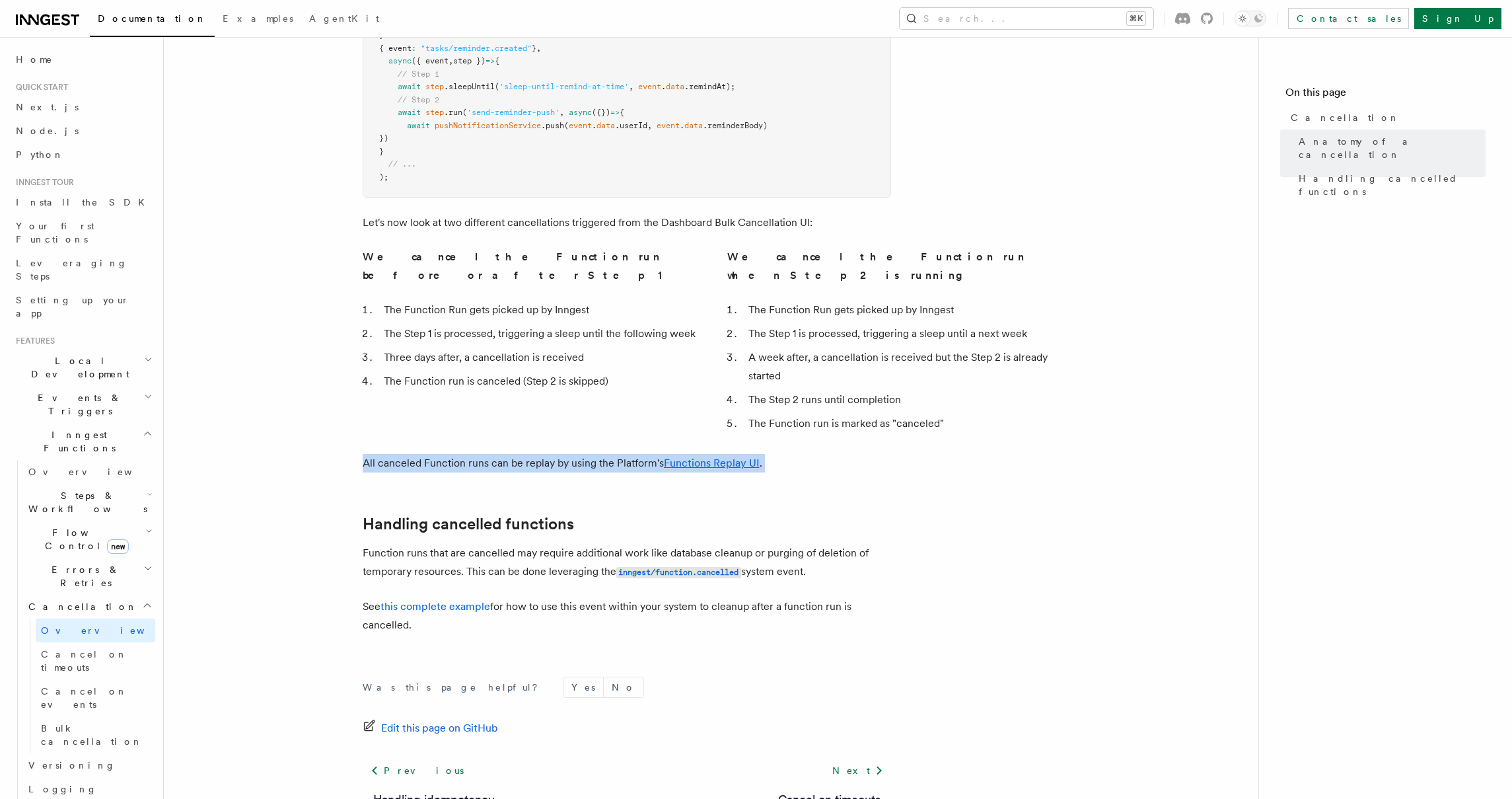
click at [243, 350] on article "Features Inngest Functions Cancellation Cancellation is a useful mechanism for …" at bounding box center [711, 61] width 1052 height 1670
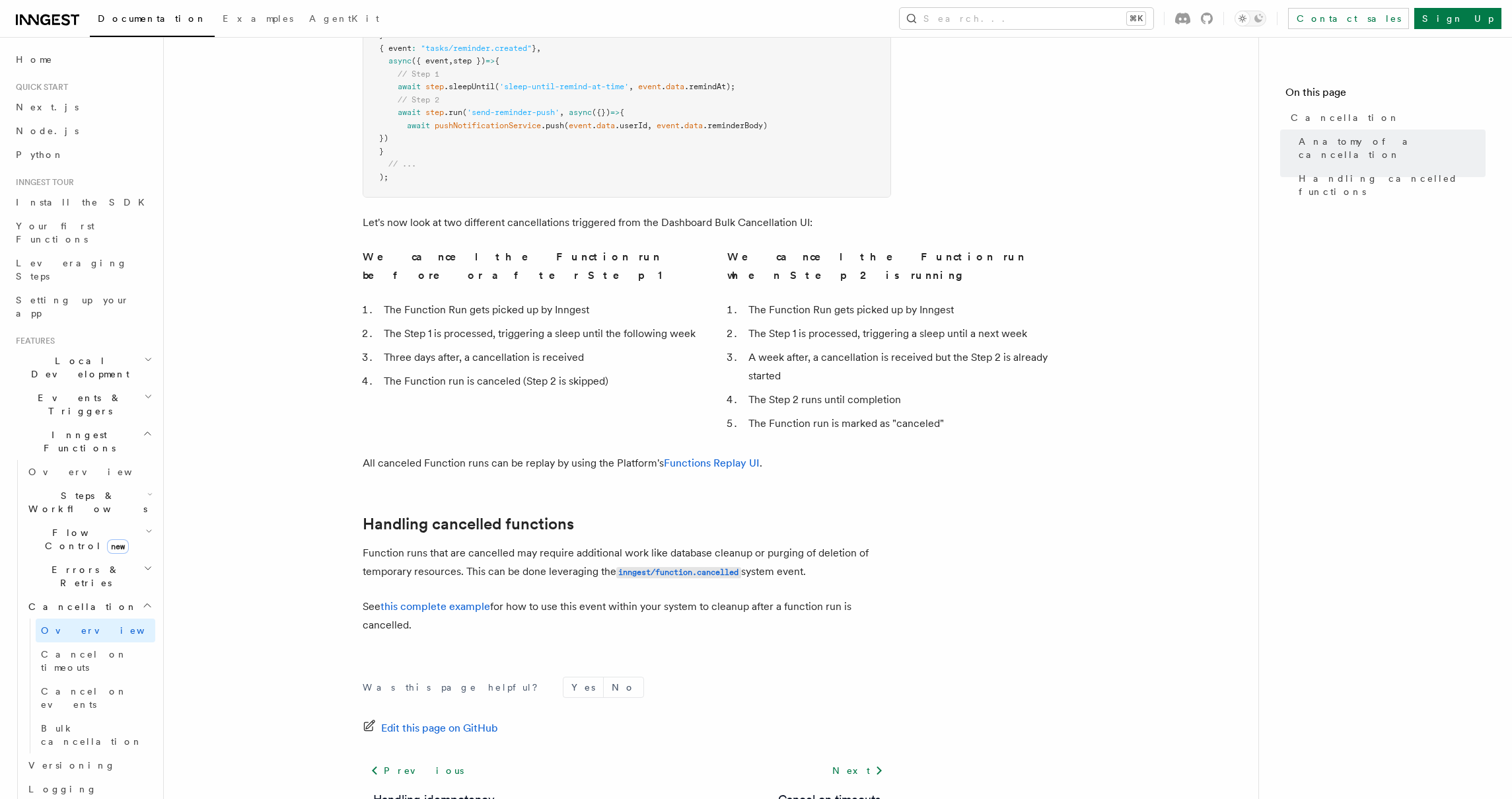
click at [250, 295] on article "Features Inngest Functions Cancellation Cancellation is a useful mechanism for …" at bounding box center [711, 61] width 1052 height 1670
click at [246, 241] on article "Features Inngest Functions Cancellation Cancellation is a useful mechanism for …" at bounding box center [711, 61] width 1052 height 1670
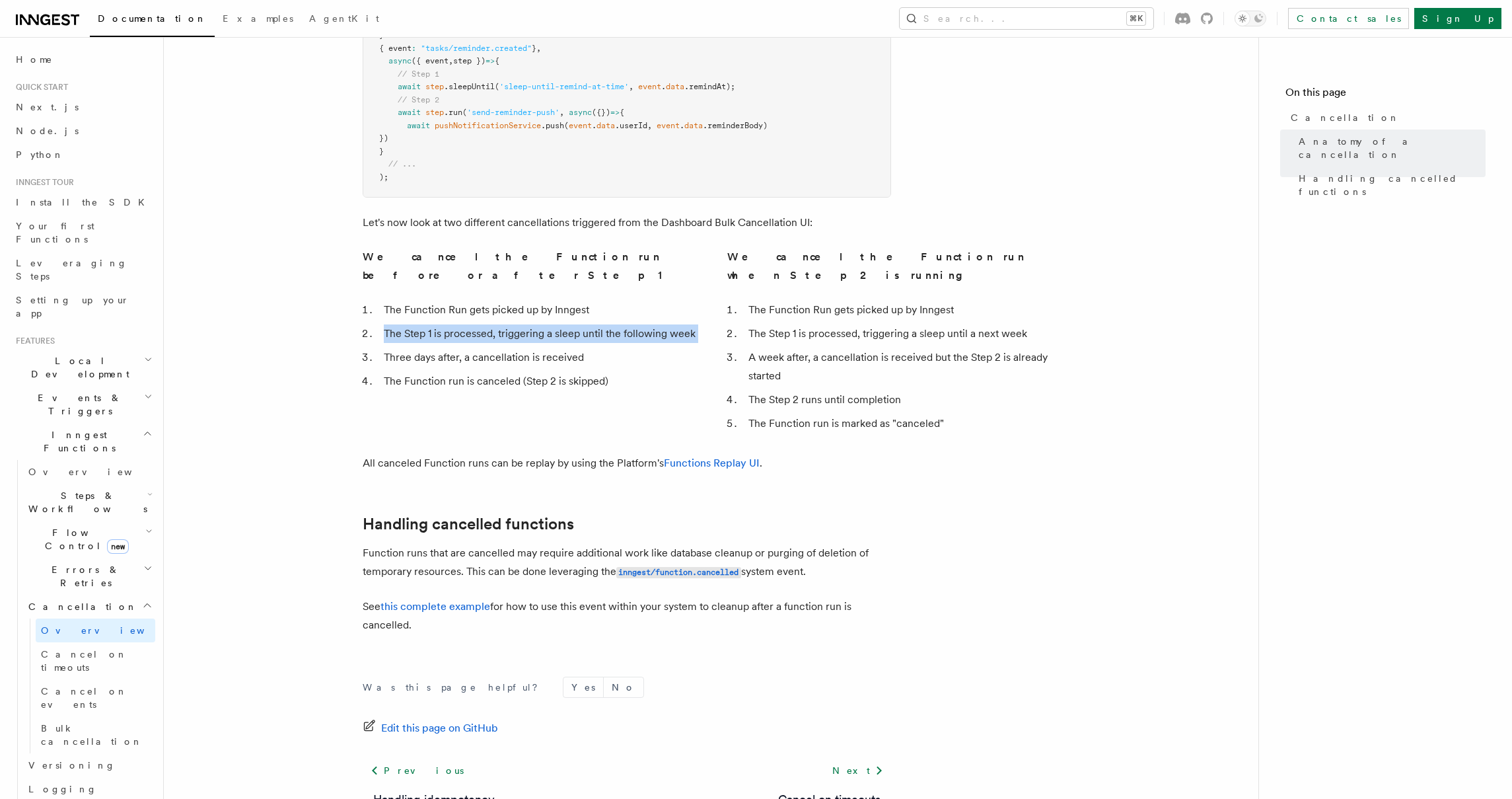
click at [246, 241] on article "Features Inngest Functions Cancellation Cancellation is a useful mechanism for …" at bounding box center [711, 61] width 1052 height 1670
click at [246, 208] on article "Features Inngest Functions Cancellation Cancellation is a useful mechanism for …" at bounding box center [711, 61] width 1052 height 1670
click at [240, 233] on article "Features Inngest Functions Cancellation Cancellation is a useful mechanism for …" at bounding box center [711, 61] width 1052 height 1670
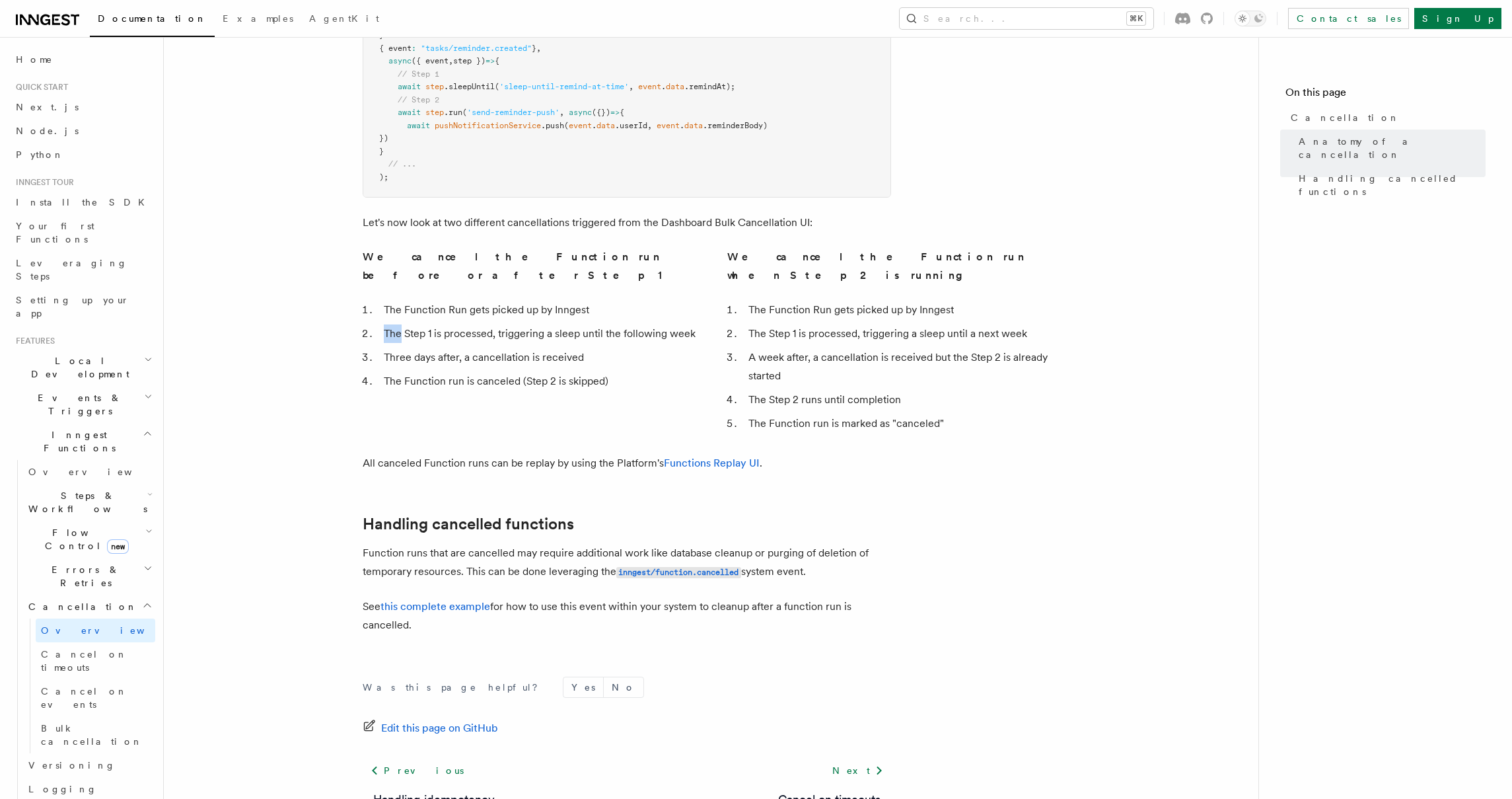
click at [240, 233] on article "Features Inngest Functions Cancellation Cancellation is a useful mechanism for …" at bounding box center [711, 61] width 1052 height 1670
click at [240, 204] on article "Features Inngest Functions Cancellation Cancellation is a useful mechanism for …" at bounding box center [711, 61] width 1052 height 1670
click at [240, 204] on article "Features Inngest Functions Cancellation Cancellation is a useful mechanism for …" at bounding box center [711, 61] width 1052 height 1670
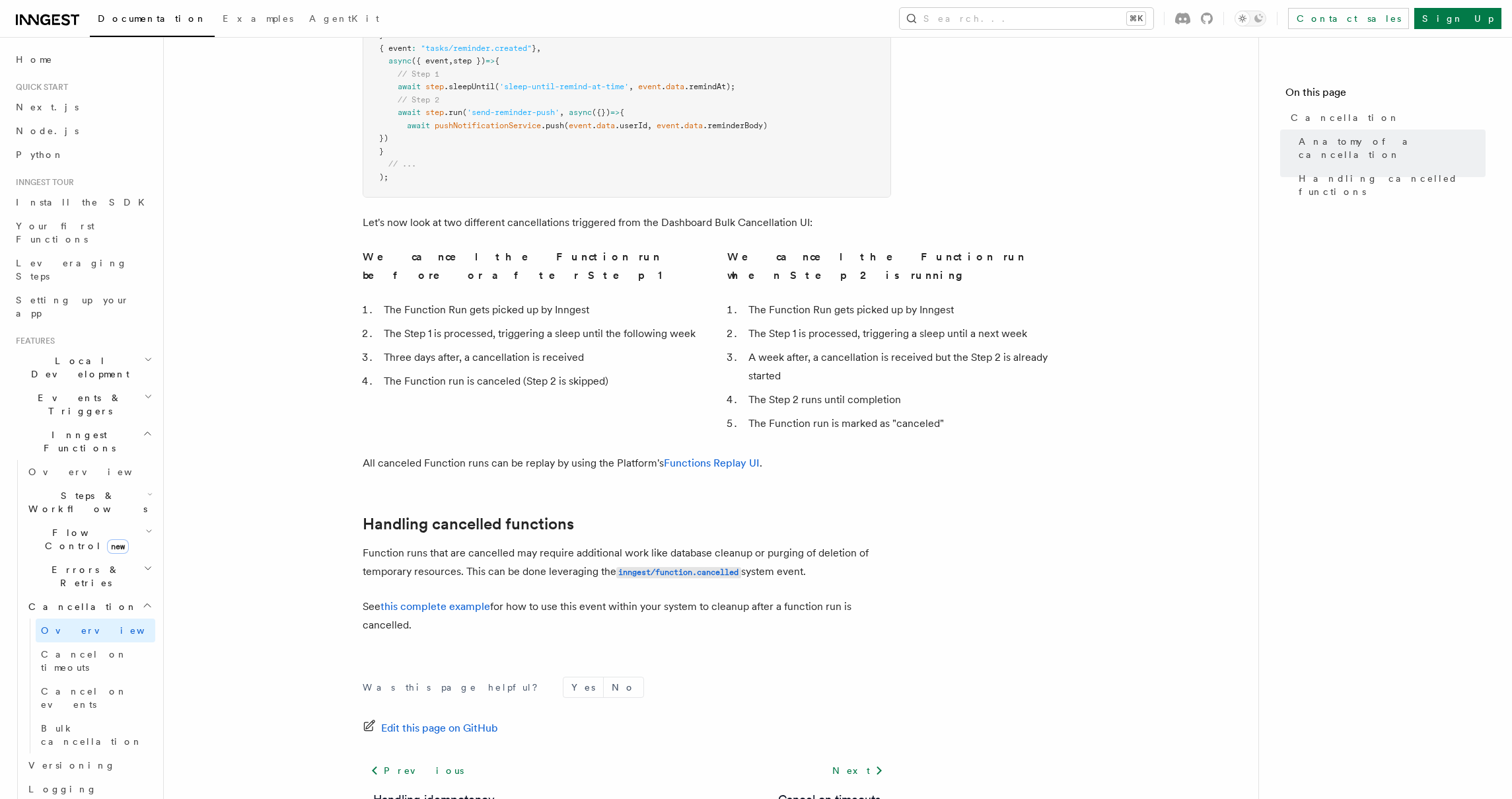
click at [244, 144] on article "Features Inngest Functions Cancellation Cancellation is a useful mechanism for …" at bounding box center [711, 61] width 1052 height 1670
click at [253, 108] on article "Features Inngest Functions Cancellation Cancellation is a useful mechanism for …" at bounding box center [711, 61] width 1052 height 1670
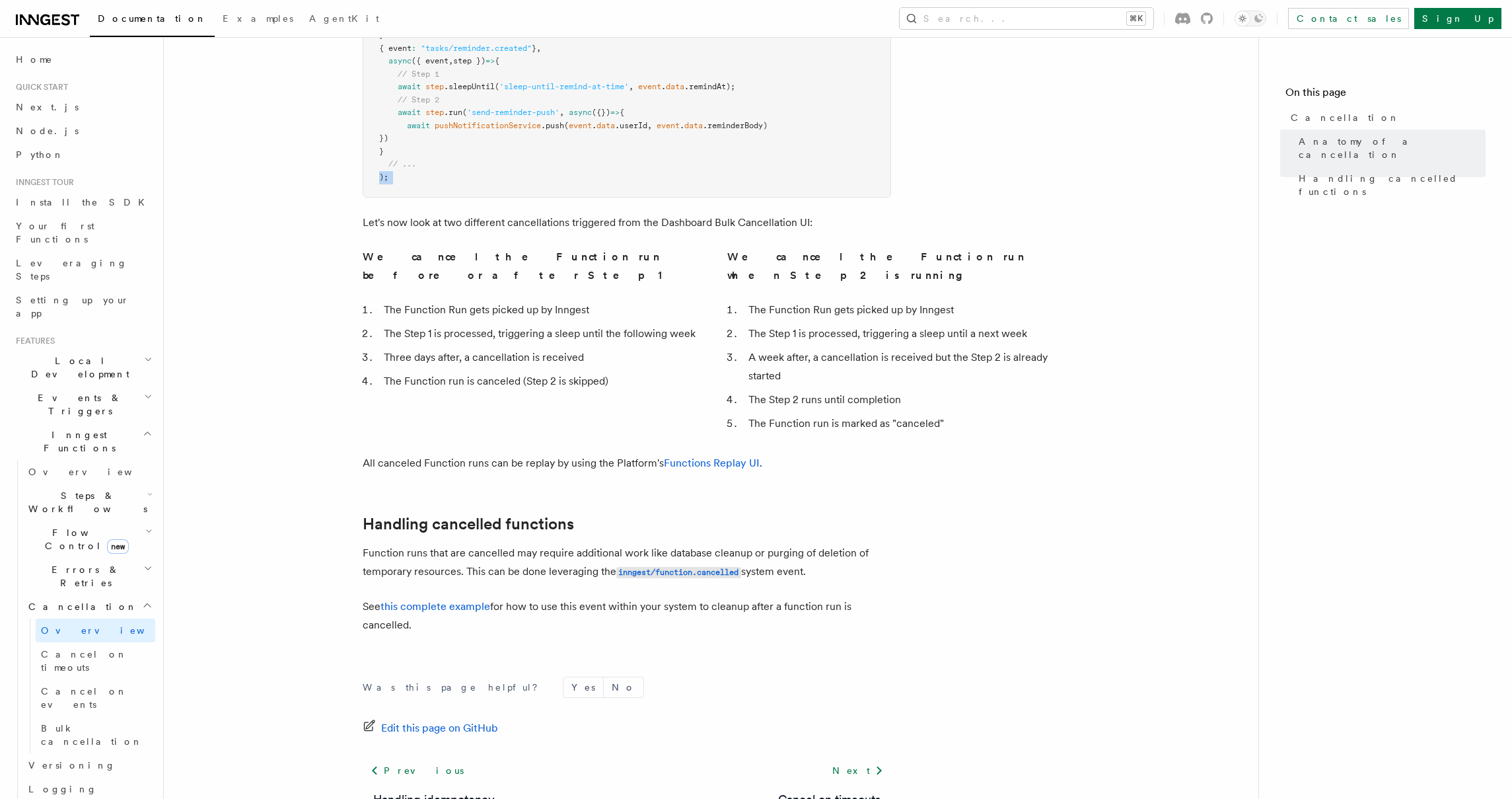
click at [253, 108] on article "Features Inngest Functions Cancellation Cancellation is a useful mechanism for …" at bounding box center [711, 61] width 1052 height 1670
click at [243, 154] on article "Features Inngest Functions Cancellation Cancellation is a useful mechanism for …" at bounding box center [711, 61] width 1052 height 1670
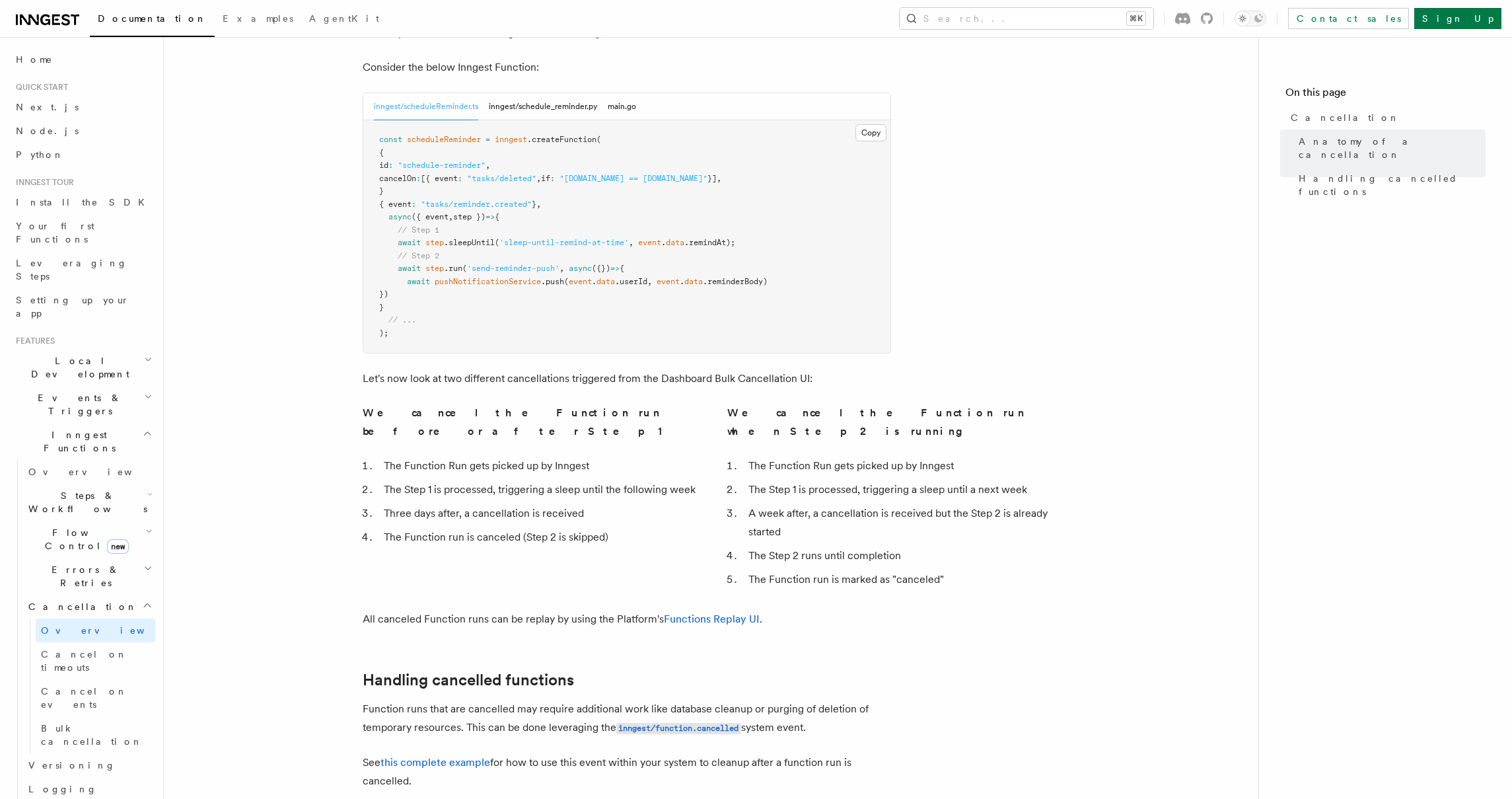
scroll to position [519, 0]
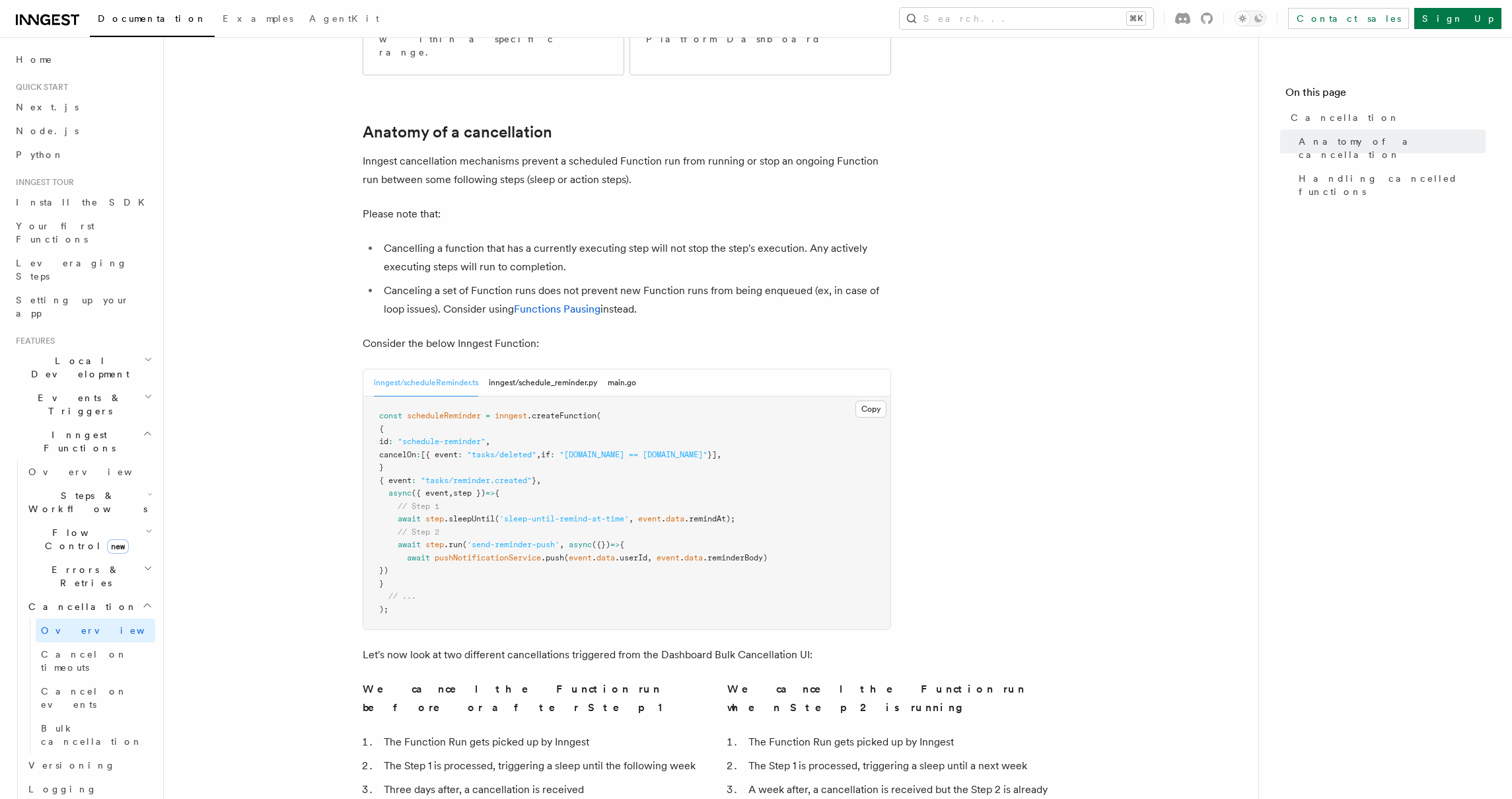
scroll to position [799, 0]
